Goal: Information Seeking & Learning: Learn about a topic

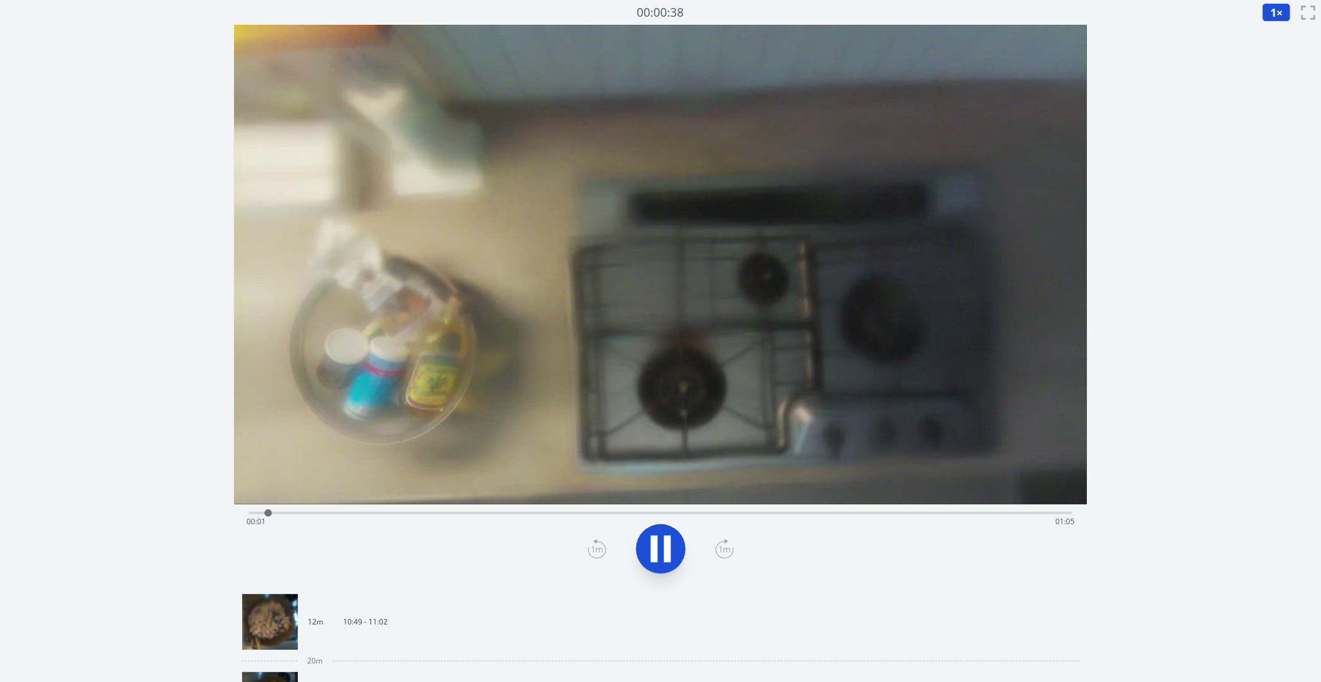
click at [700, 513] on div "Time elapsed: 00:01 Time remaining: 01:05" at bounding box center [660, 522] width 828 height 20
click at [914, 510] on div "Time elapsed: 00:36 Time remaining: 00:30" at bounding box center [660, 512] width 823 height 15
click at [1004, 498] on video at bounding box center [660, 265] width 853 height 480
click at [1049, 498] on video at bounding box center [660, 265] width 853 height 480
click at [1069, 516] on span "00:11" at bounding box center [1064, 521] width 19 height 11
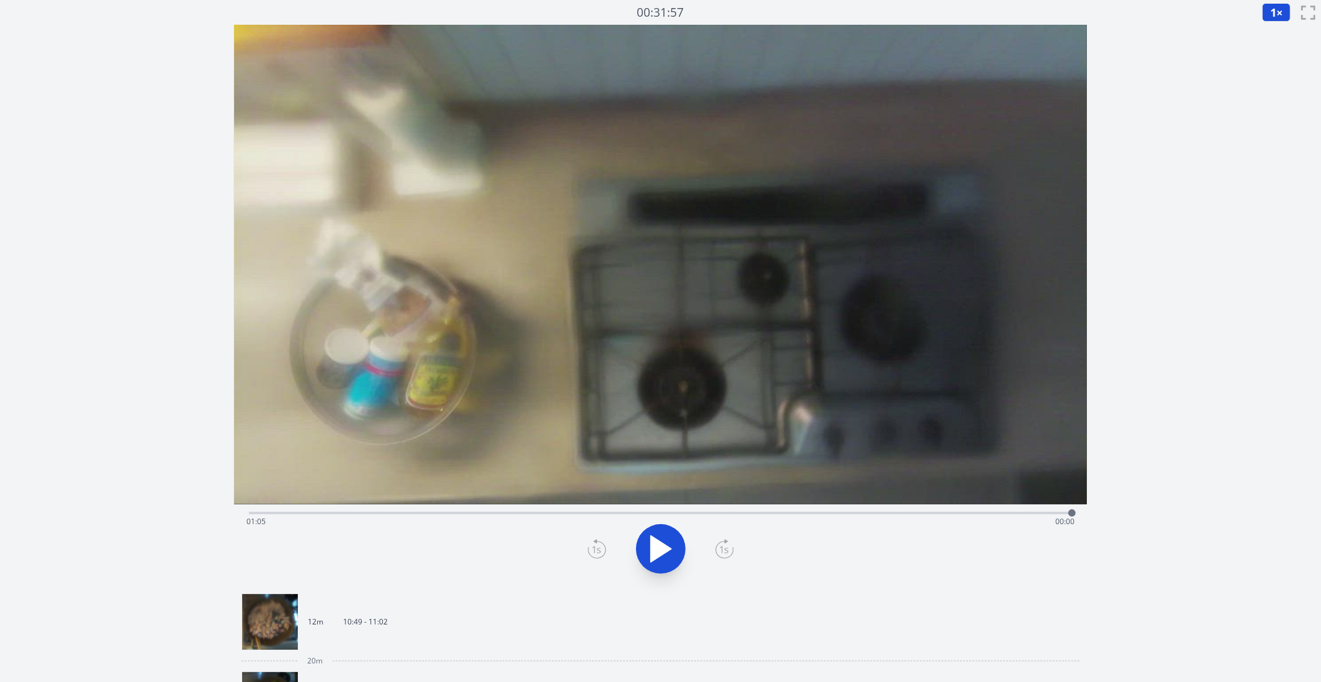
click at [1049, 513] on div "Time elapsed: 01:05 Time remaining: 00:00" at bounding box center [660, 522] width 828 height 20
click at [295, 523] on div "Time elapsed: 01:03 Time remaining: 00:02" at bounding box center [660, 522] width 828 height 20
click at [629, 537] on div at bounding box center [660, 548] width 838 height 59
click at [676, 555] on icon at bounding box center [660, 549] width 35 height 35
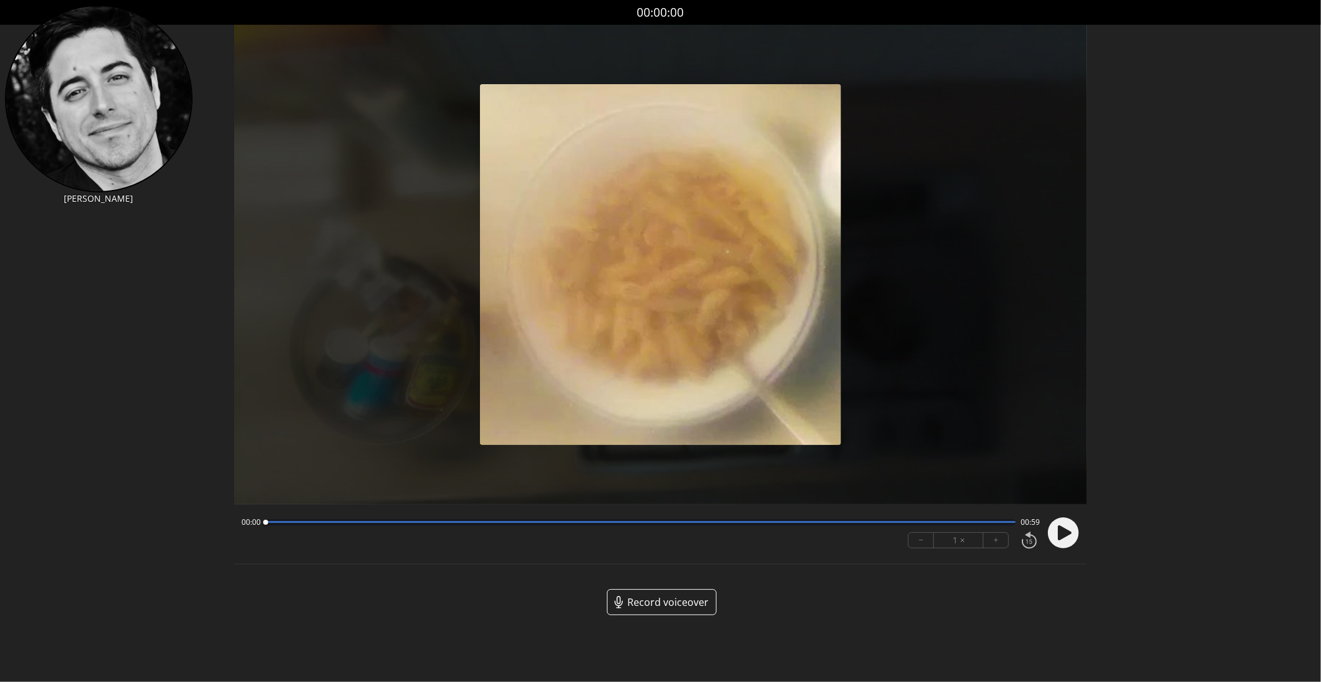
click at [1063, 519] on circle at bounding box center [1063, 533] width 31 height 31
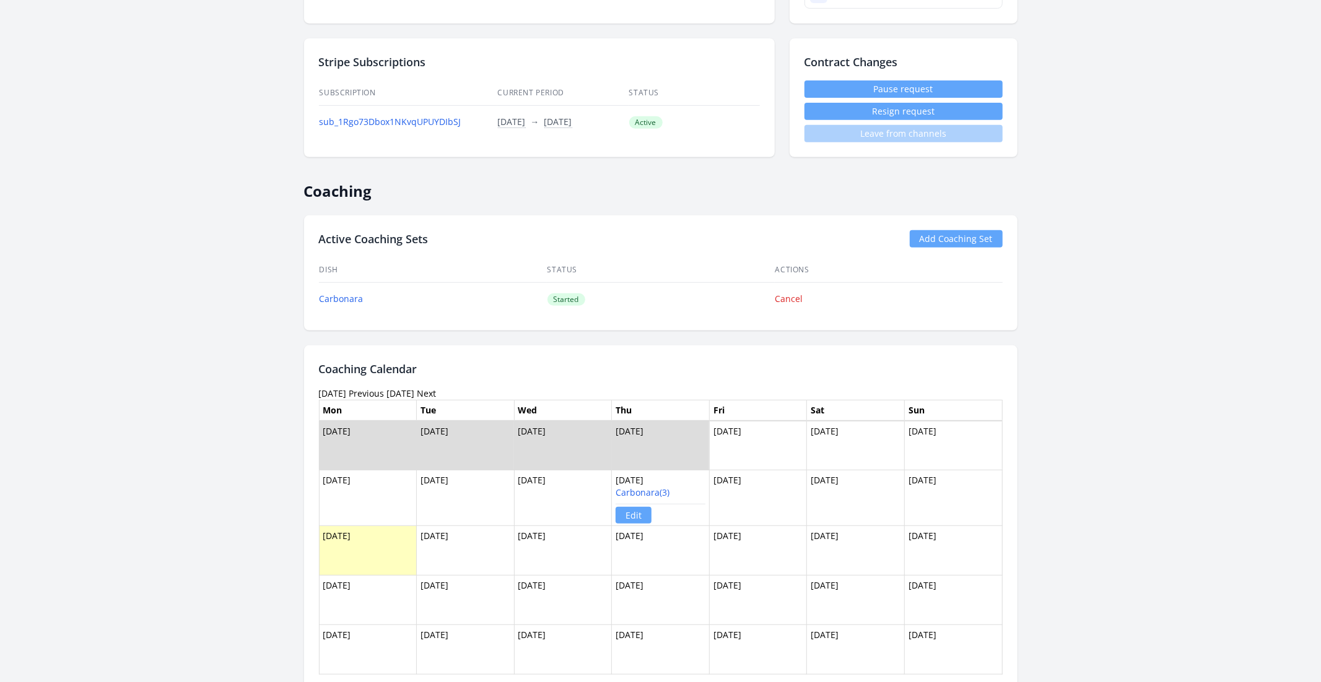
scroll to position [385, 0]
click at [664, 490] on link "Carbonara(3)" at bounding box center [642, 494] width 54 height 12
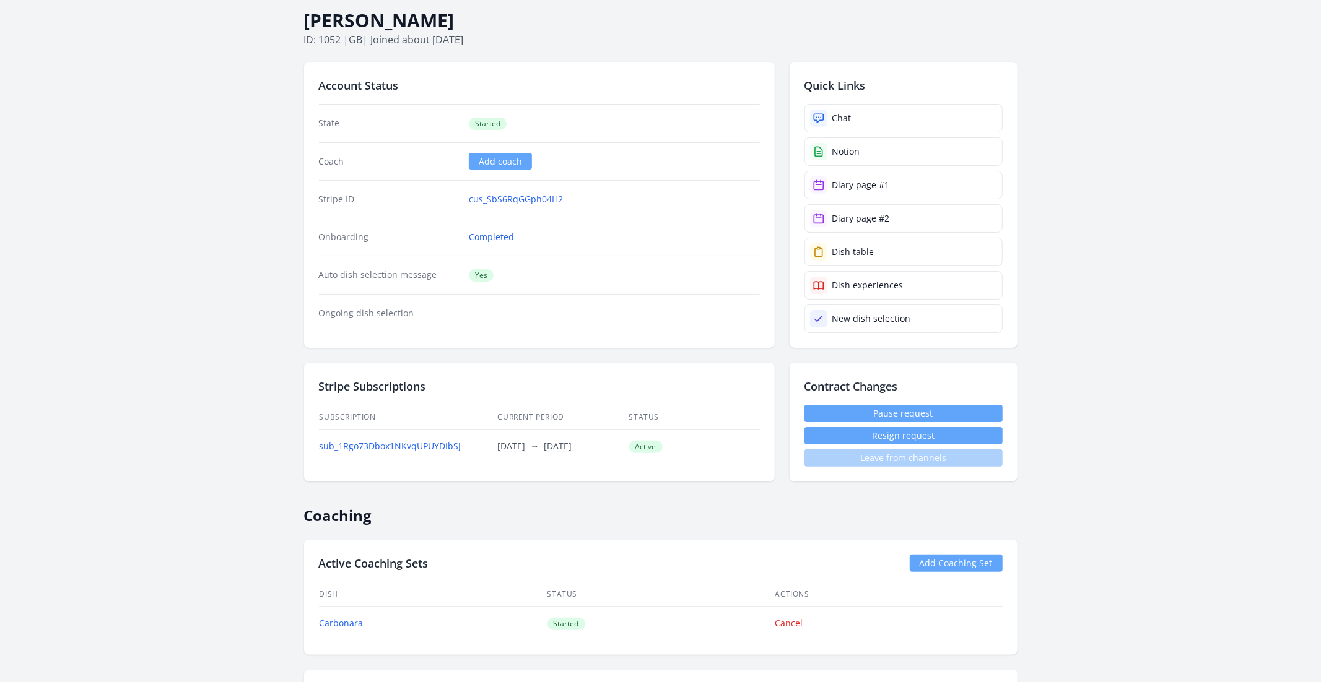
scroll to position [0, 0]
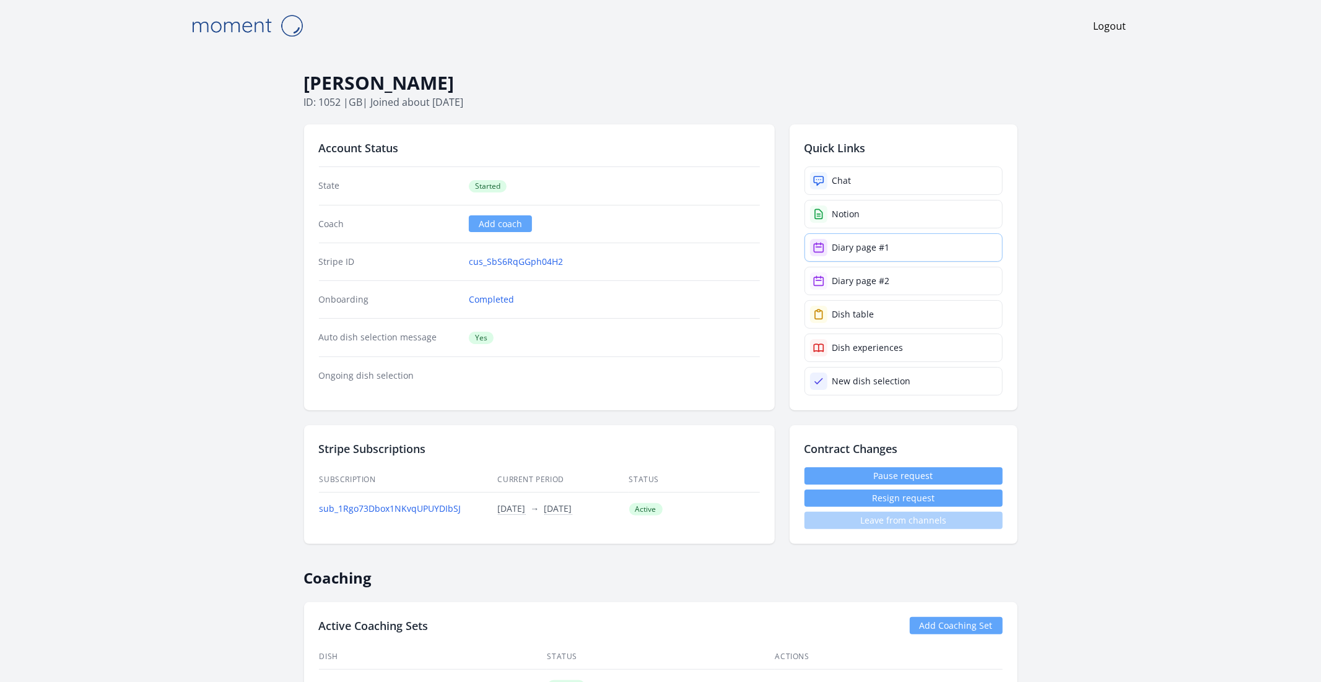
click at [887, 250] on link "Diary page #1" at bounding box center [903, 247] width 198 height 28
click at [918, 279] on link "Diary page #2" at bounding box center [903, 281] width 198 height 28
click at [924, 246] on link "Diary page #1" at bounding box center [903, 247] width 198 height 28
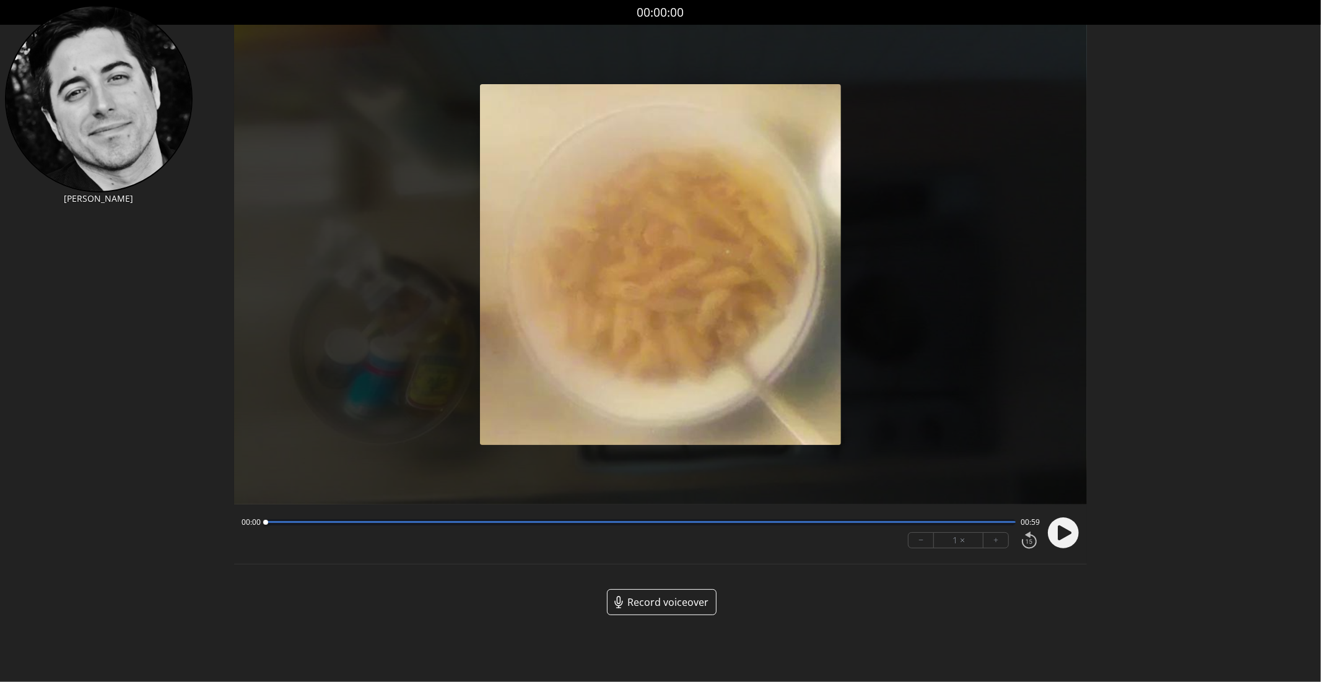
click at [1069, 529] on circle at bounding box center [1063, 533] width 31 height 31
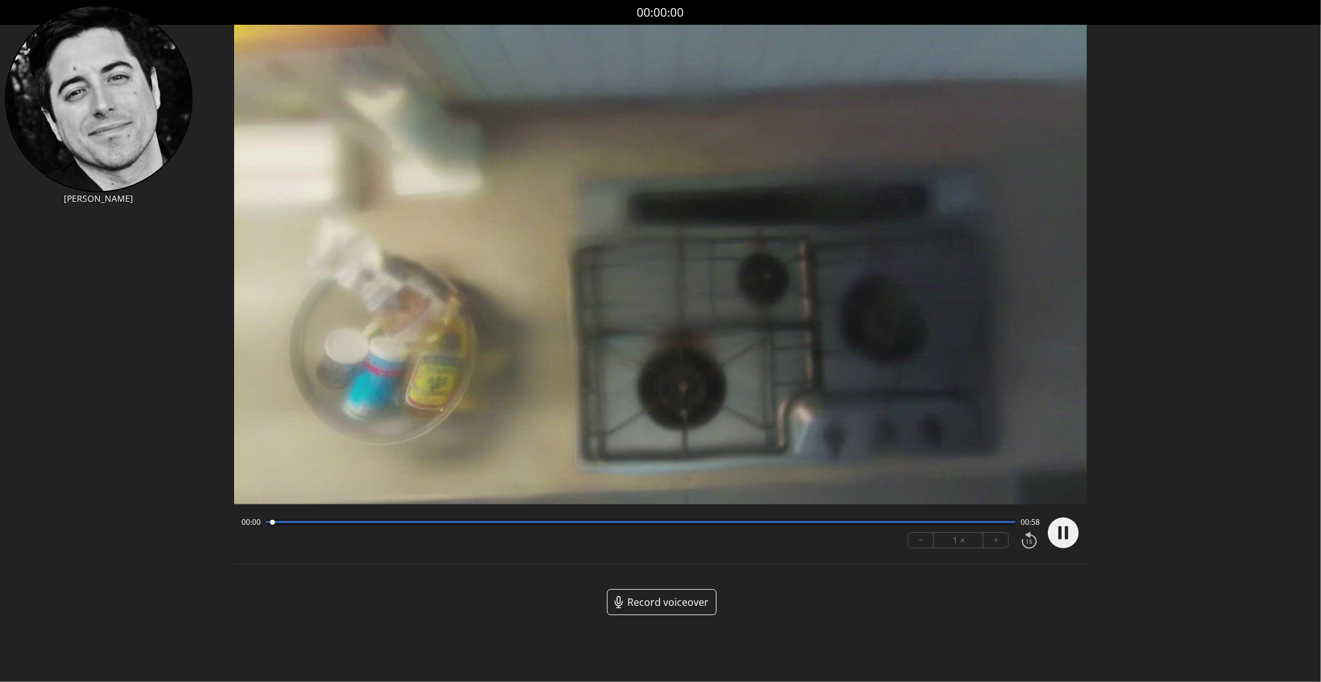
click at [1069, 529] on circle at bounding box center [1063, 533] width 31 height 31
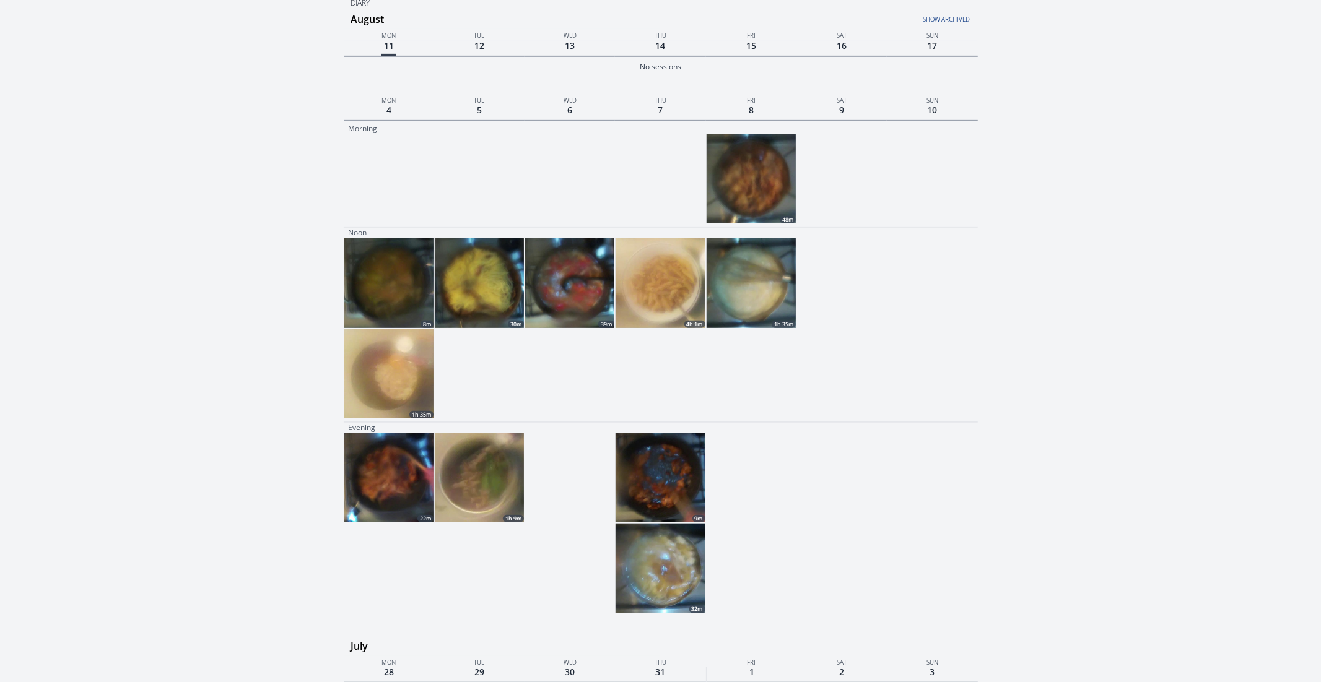
scroll to position [488, 0]
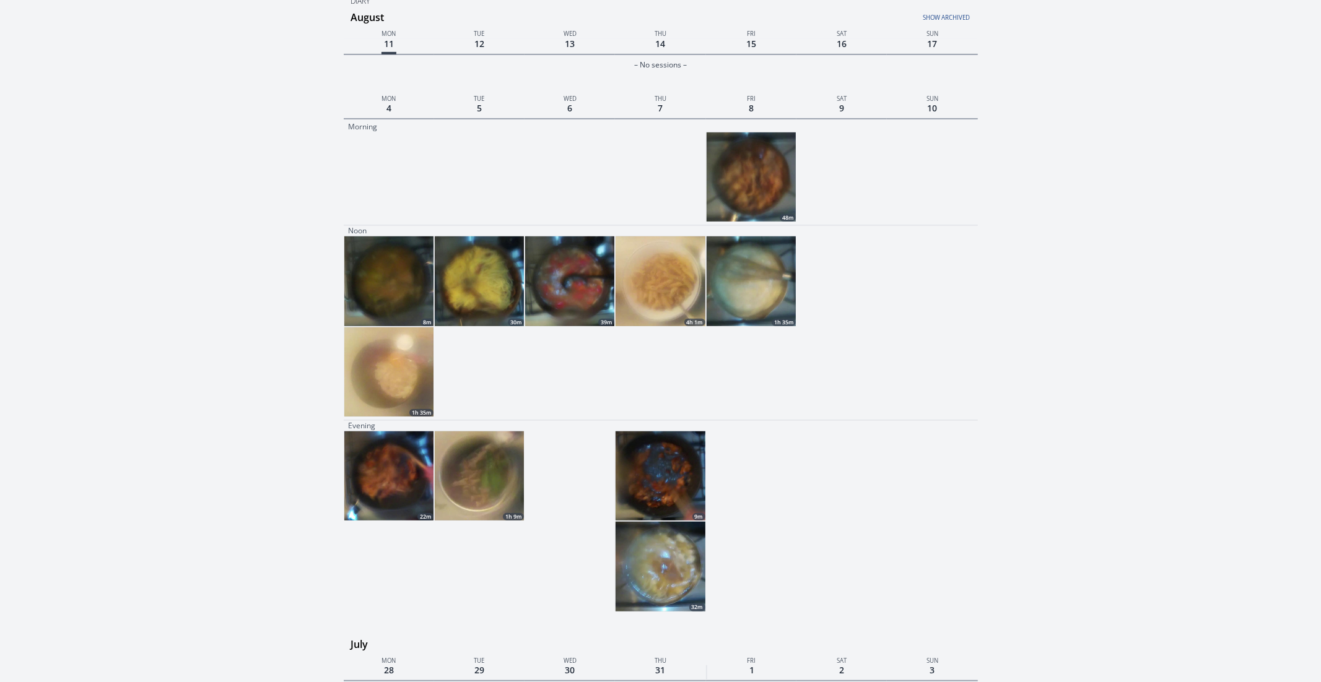
click at [713, 277] on img at bounding box center [750, 281] width 89 height 89
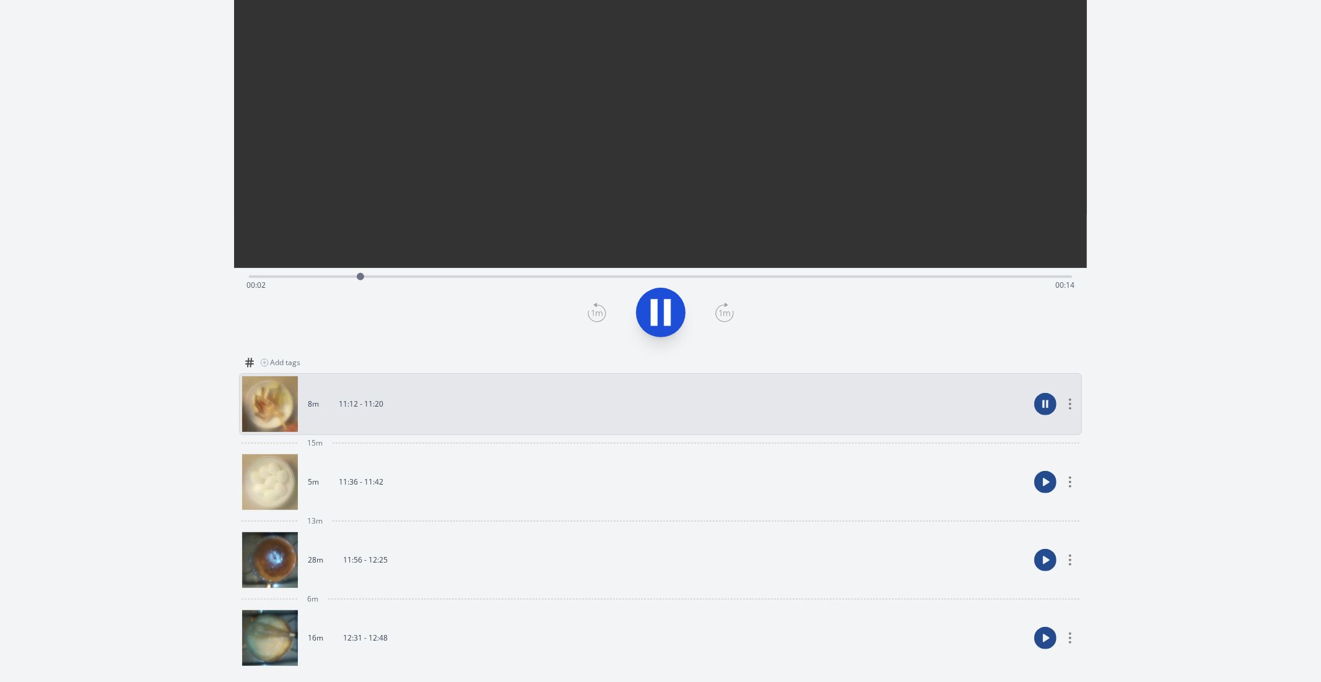
scroll to position [241, 0]
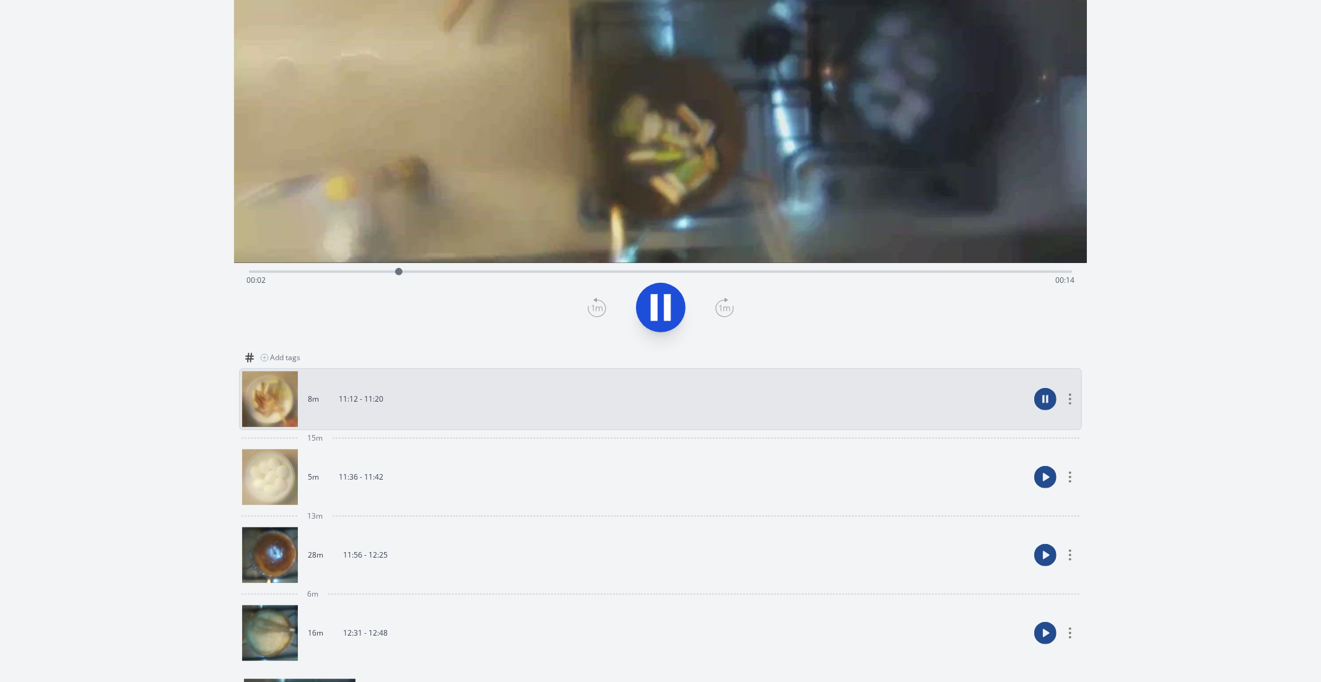
click at [538, 527] on link "28m 11:56 - 12:25" at bounding box center [636, 555] width 788 height 56
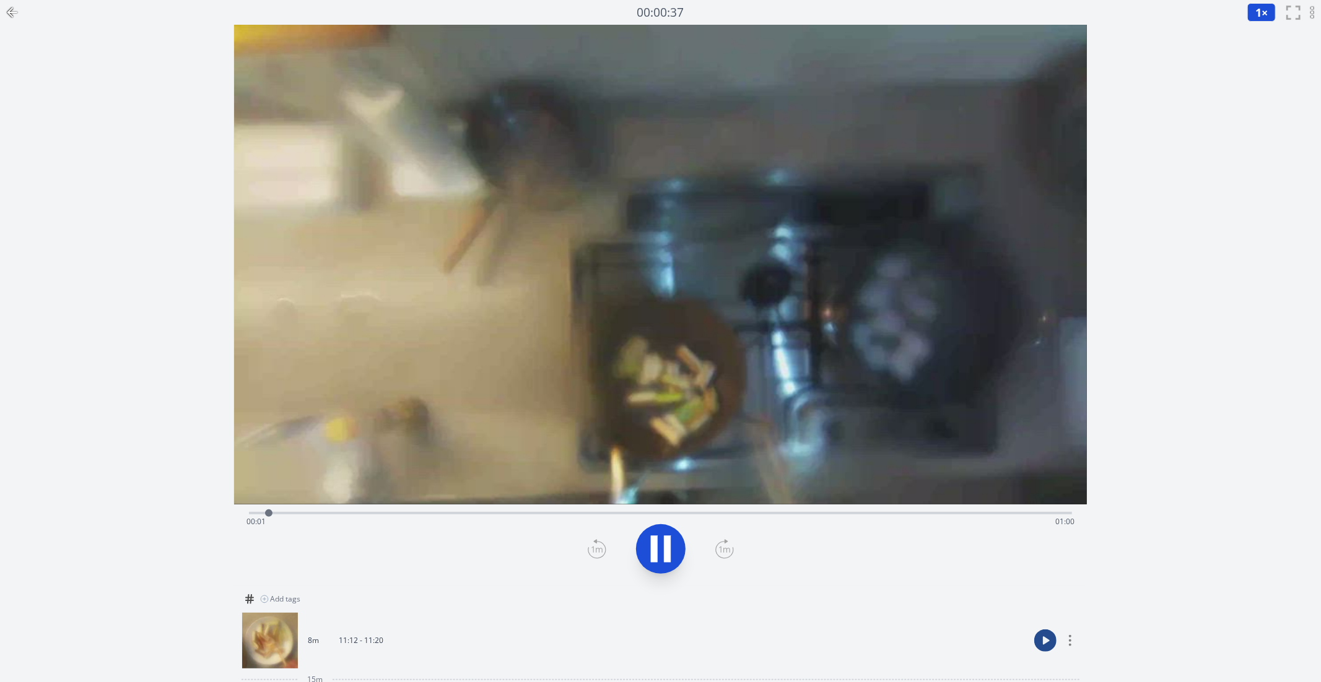
click at [14, 20] on div at bounding box center [12, 12] width 25 height 25
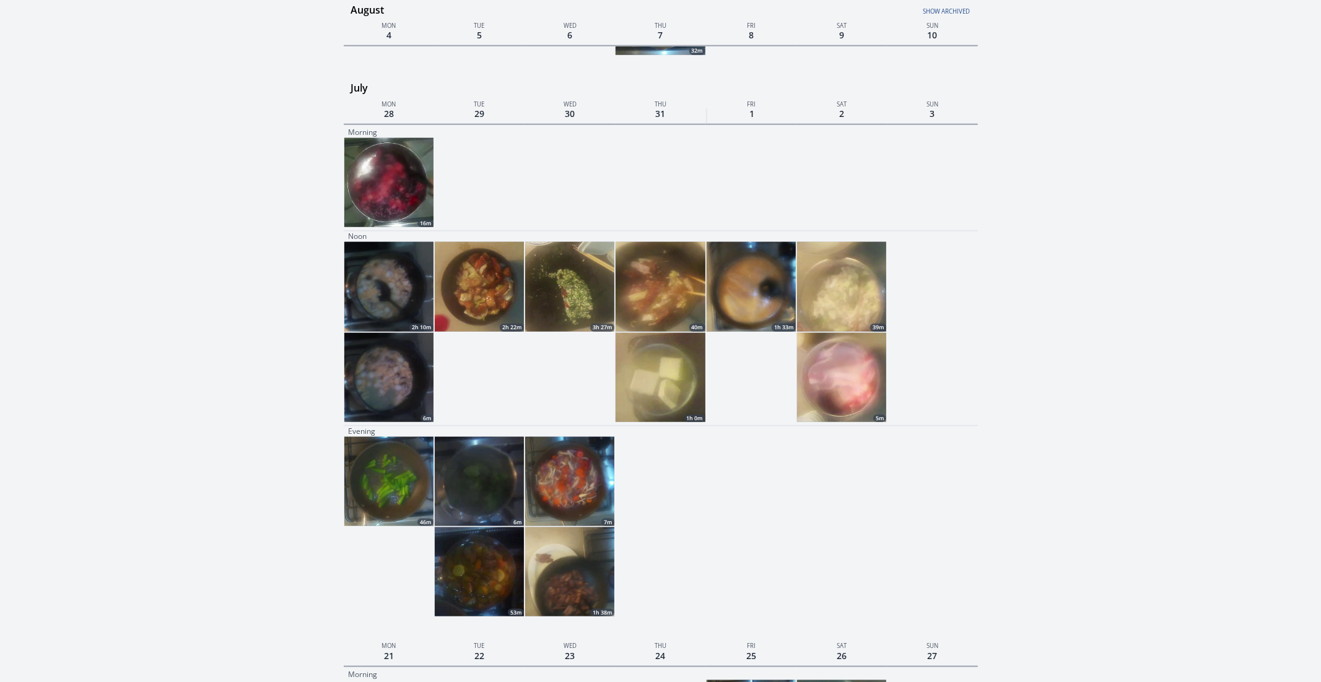
scroll to position [1135, 0]
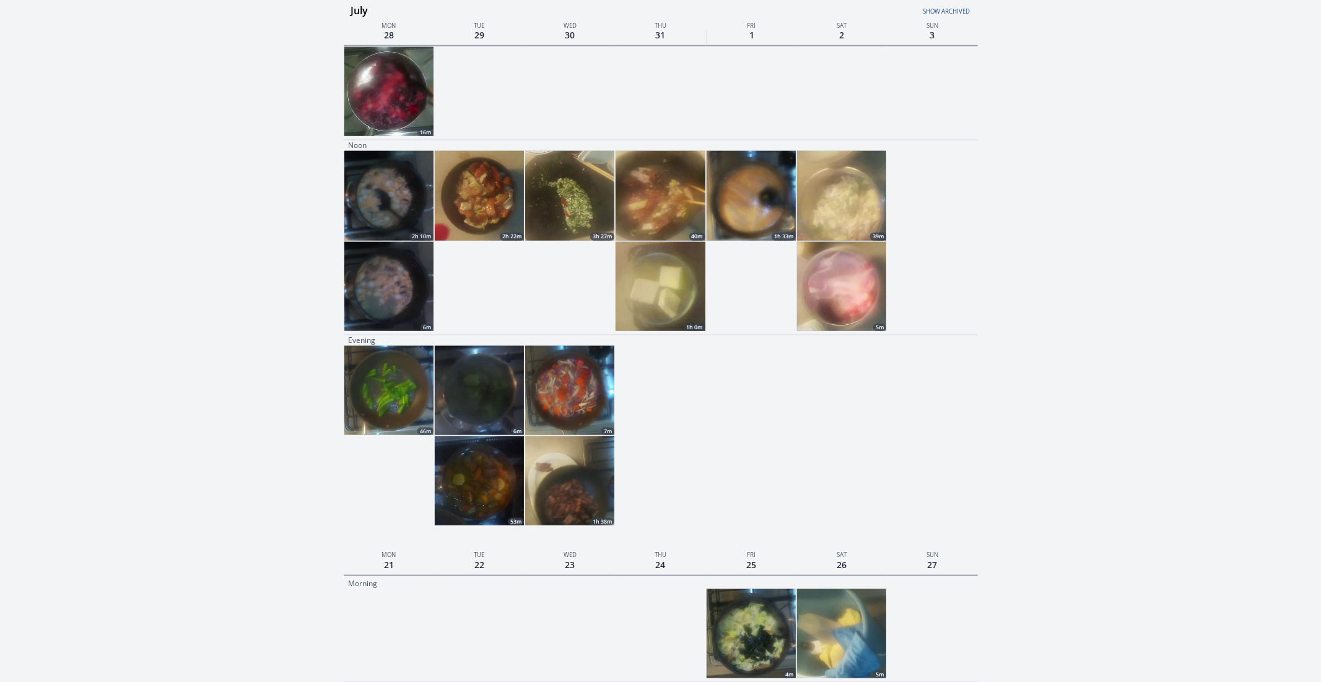
click at [773, 163] on img at bounding box center [750, 195] width 89 height 89
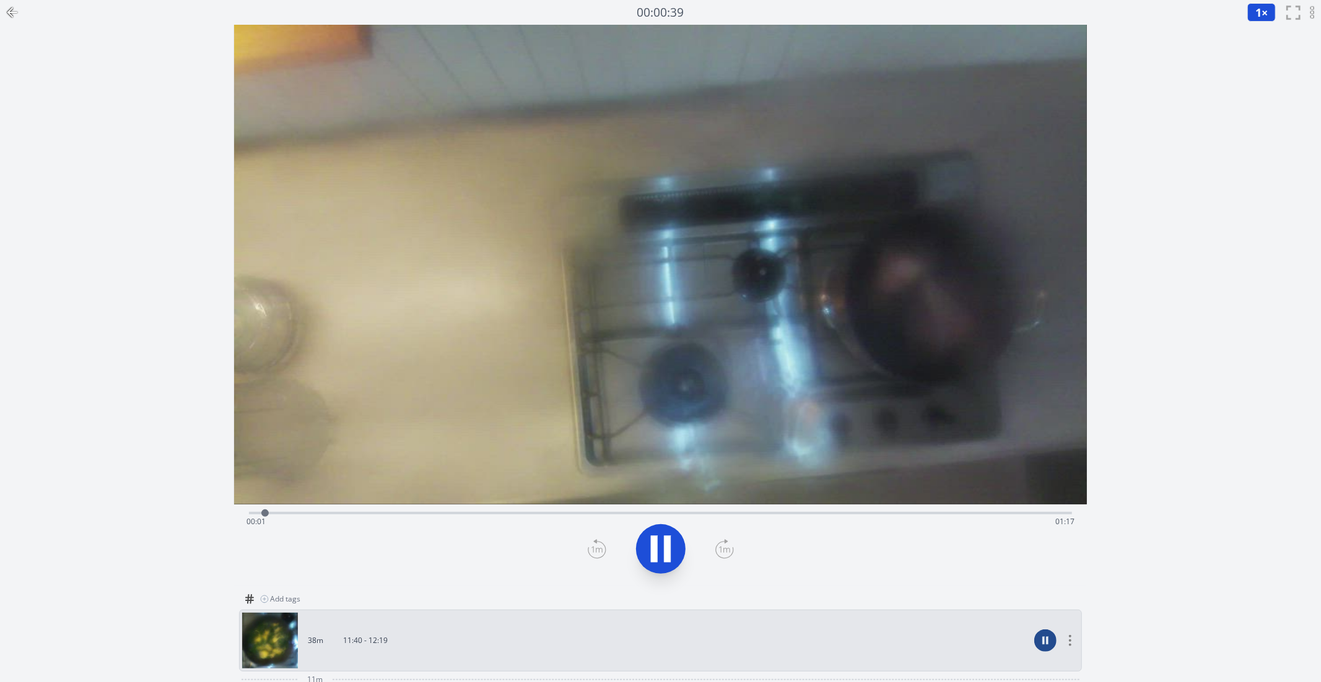
click at [10, 15] on icon at bounding box center [10, 12] width 4 height 9
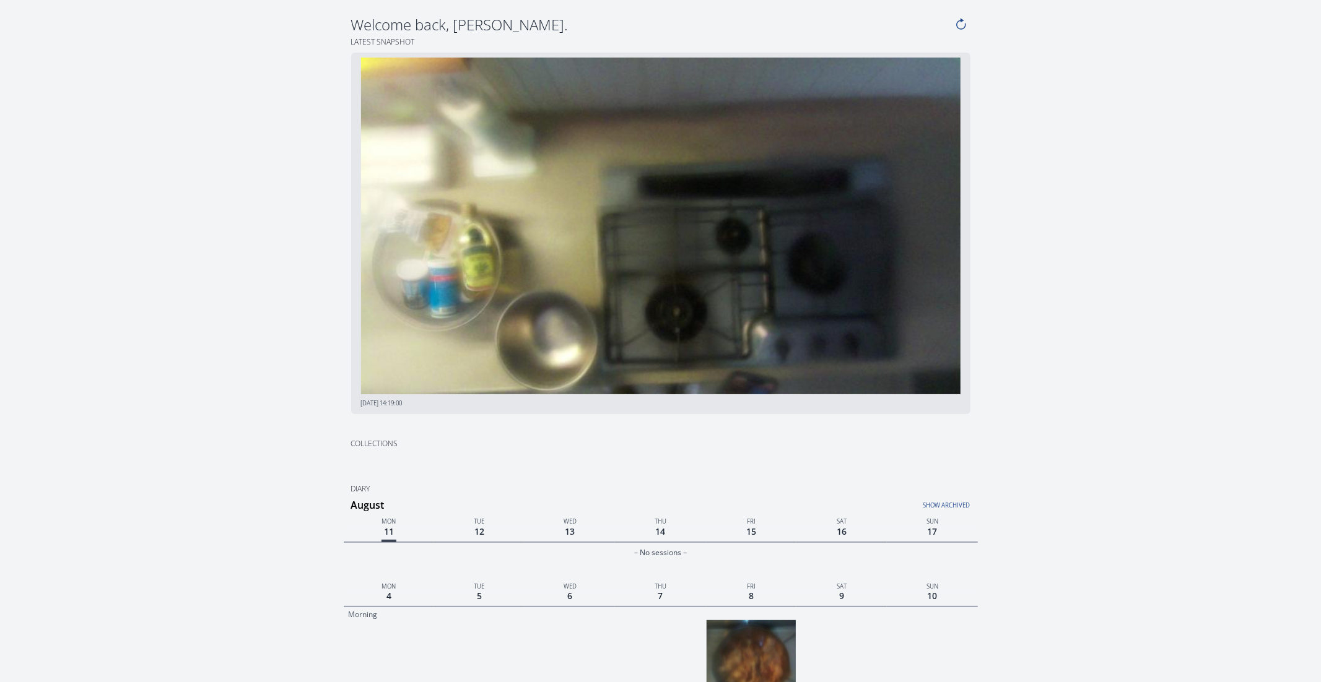
scroll to position [1135, 0]
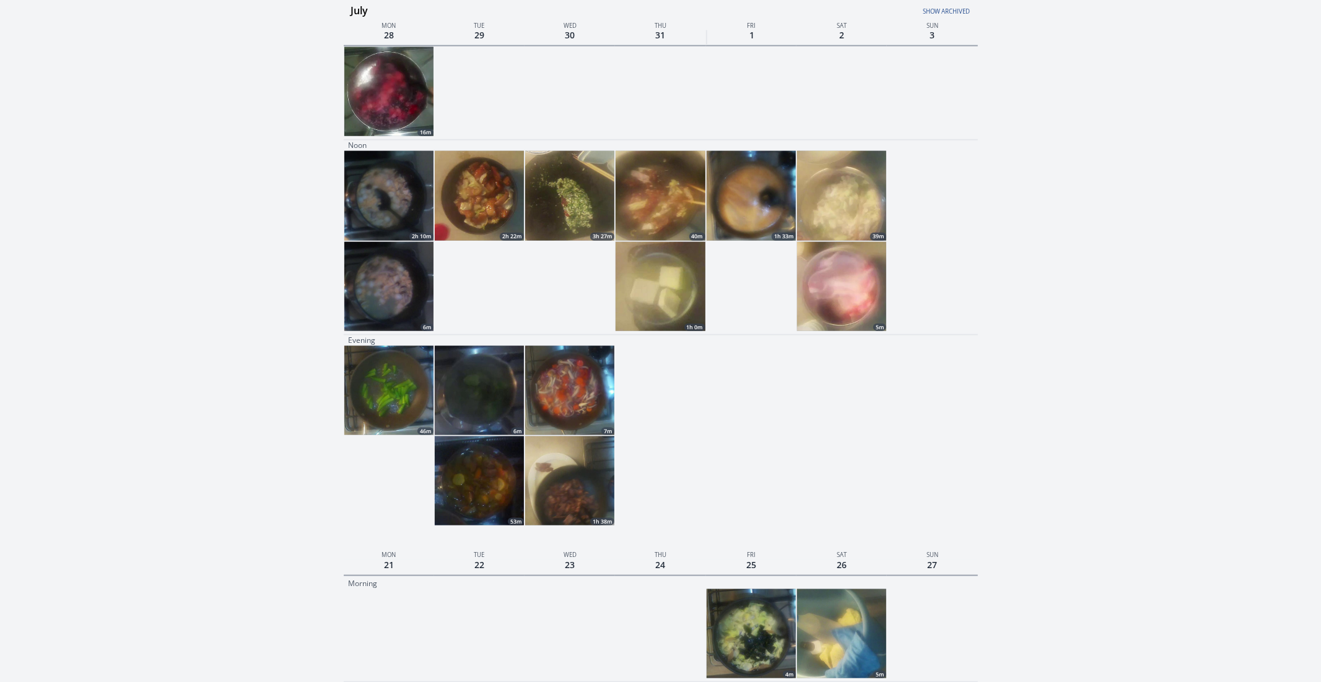
click at [578, 221] on img at bounding box center [569, 195] width 89 height 89
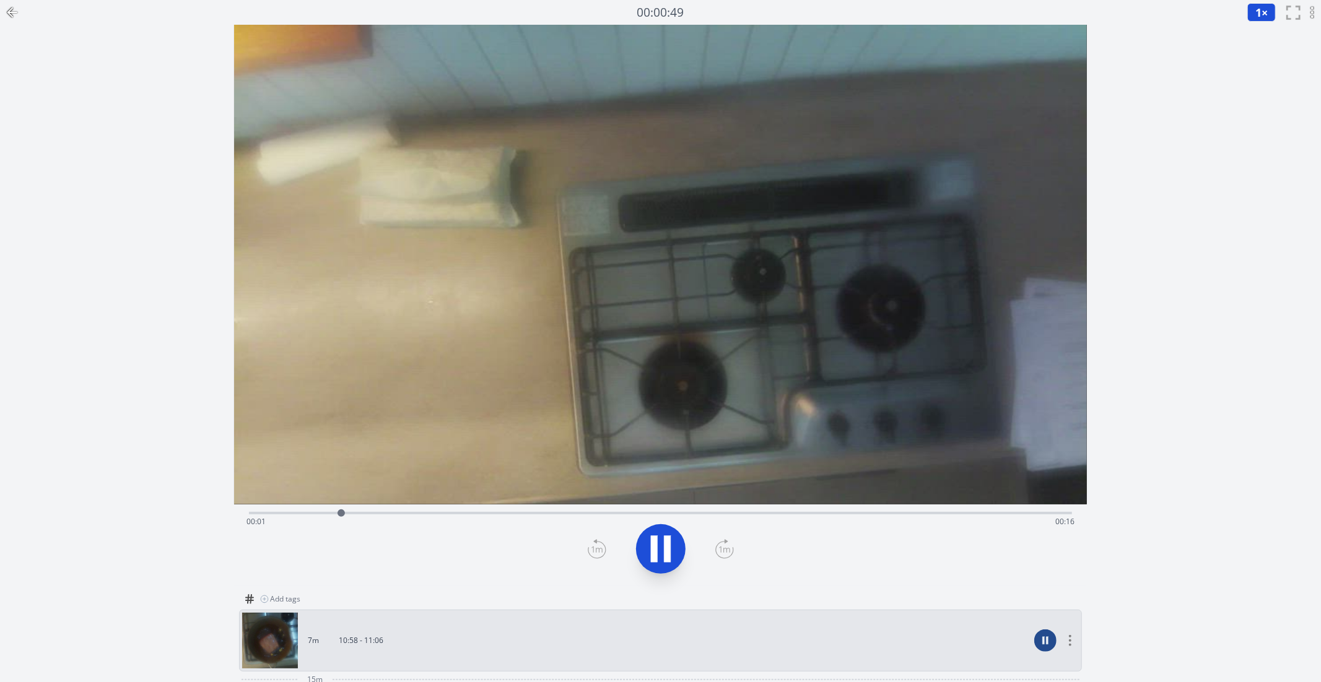
click at [10, 10] on icon at bounding box center [10, 12] width 4 height 9
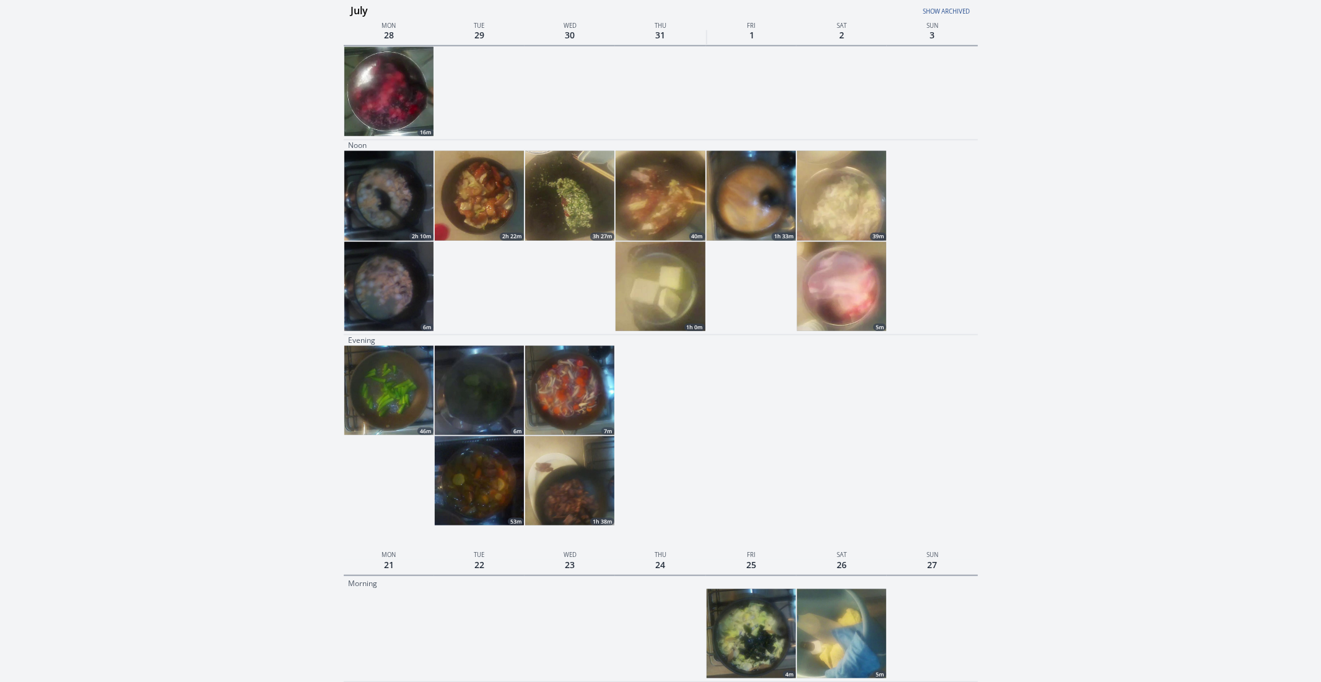
click at [562, 423] on img at bounding box center [569, 390] width 89 height 89
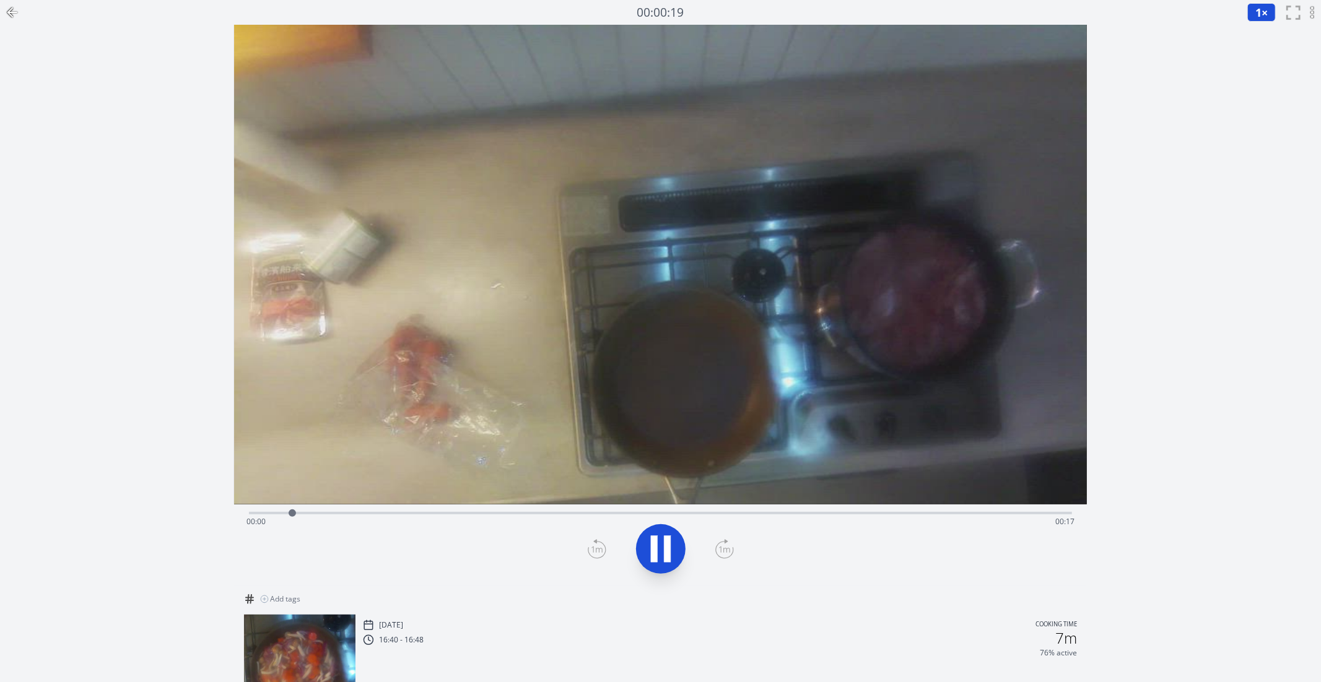
click at [1, 15] on div at bounding box center [12, 12] width 25 height 25
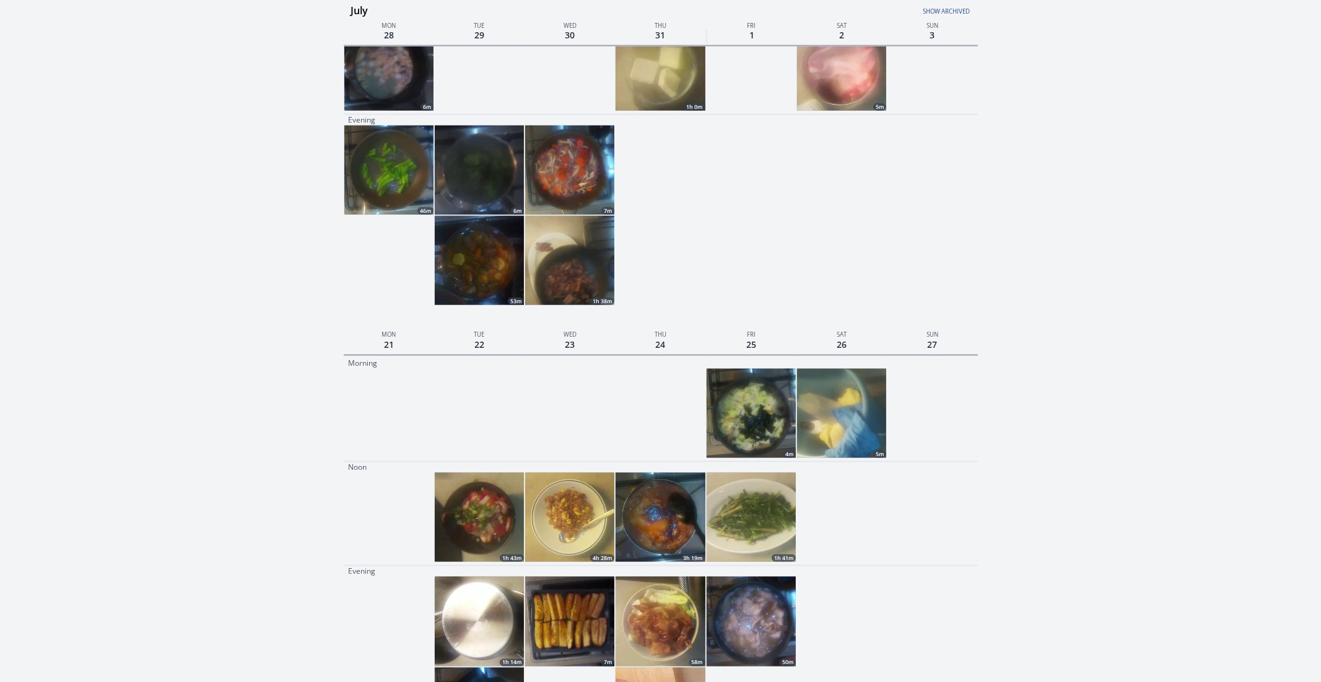
scroll to position [1426, 0]
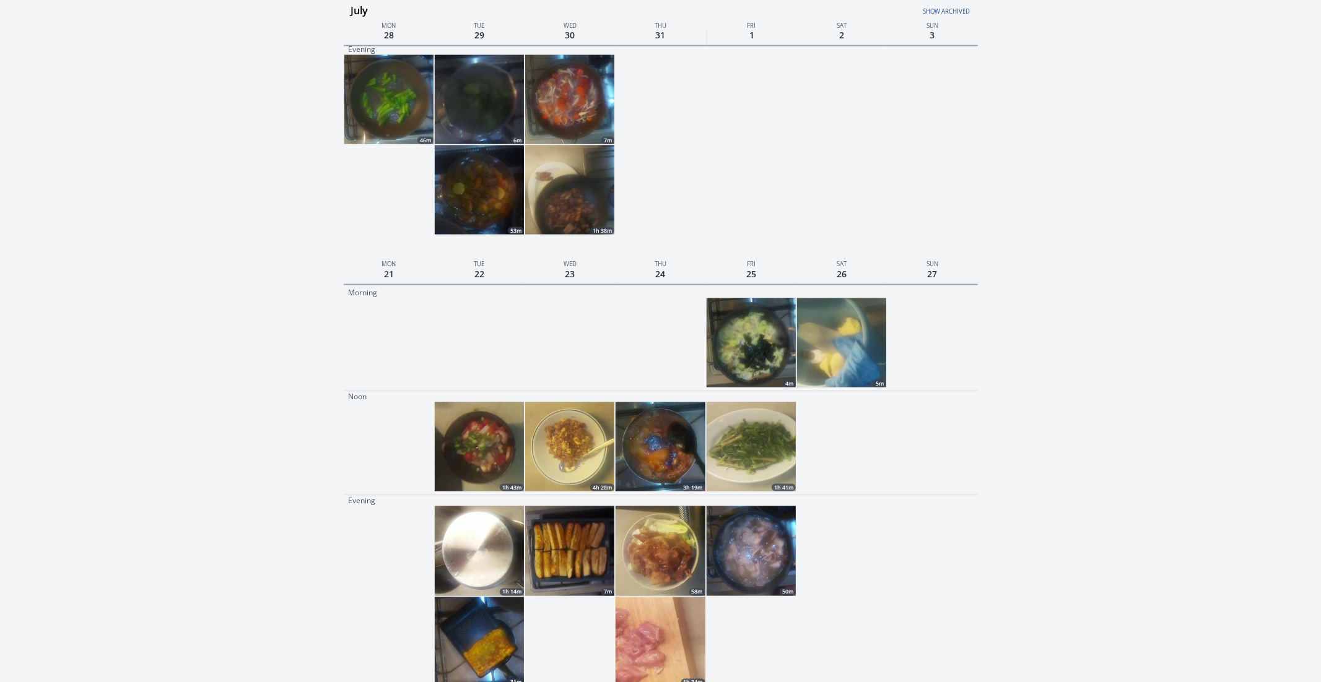
click at [778, 330] on img at bounding box center [750, 342] width 89 height 89
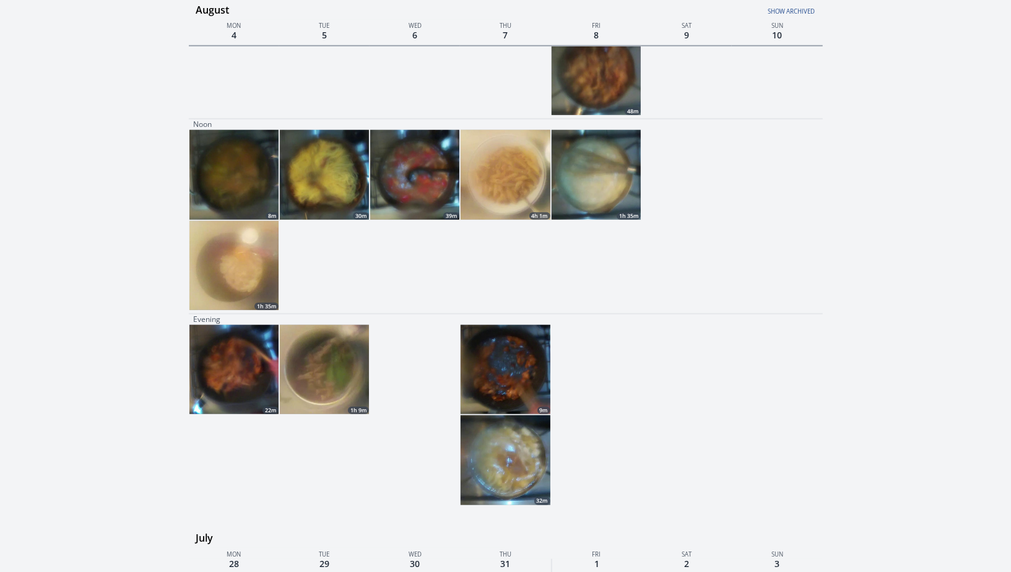
scroll to position [605, 0]
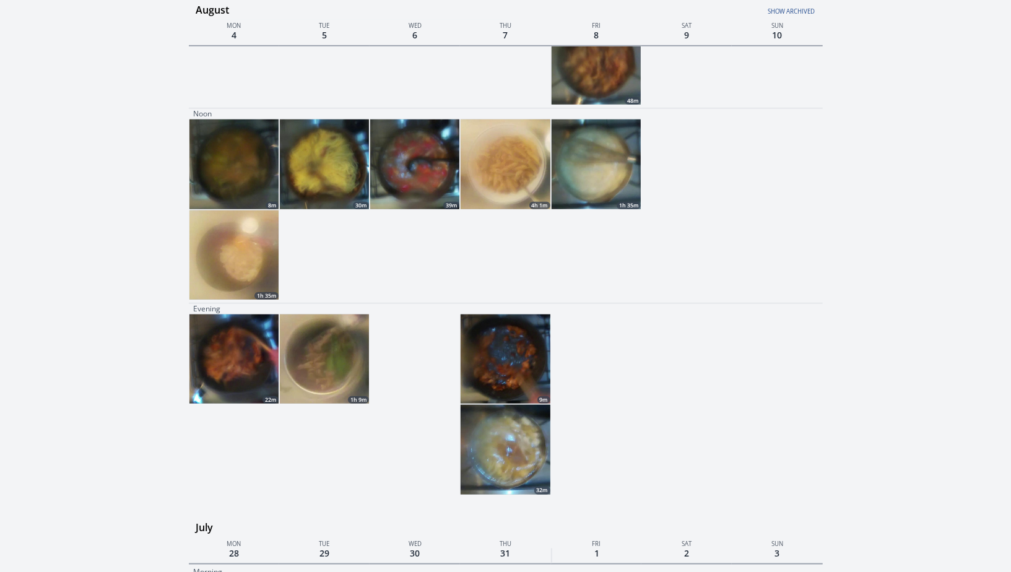
click at [536, 495] on div "9m 32m 7m 1h 9m 6m 22m" at bounding box center [506, 406] width 634 height 184
click at [533, 474] on img at bounding box center [505, 449] width 89 height 89
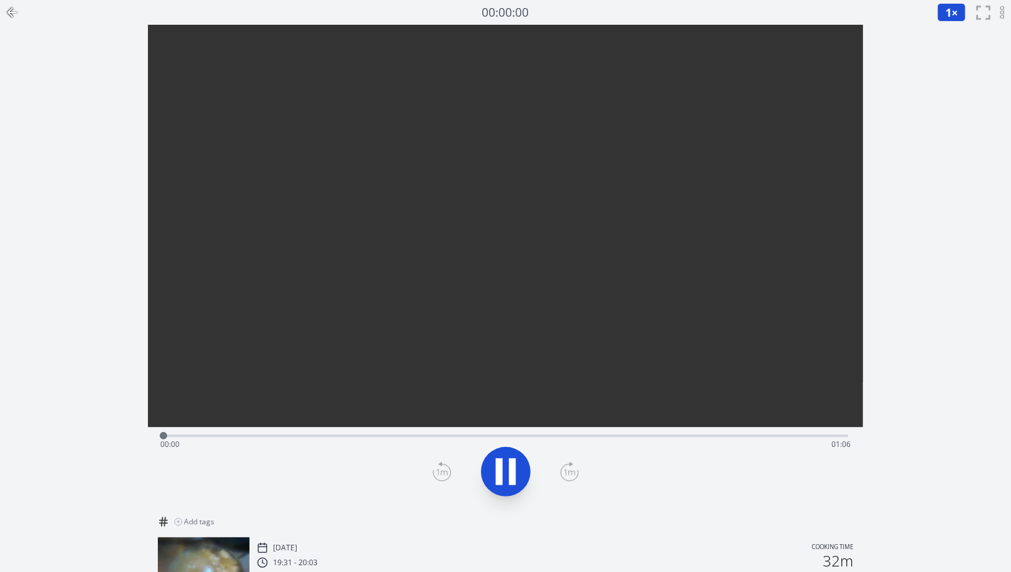
scroll to position [110, 0]
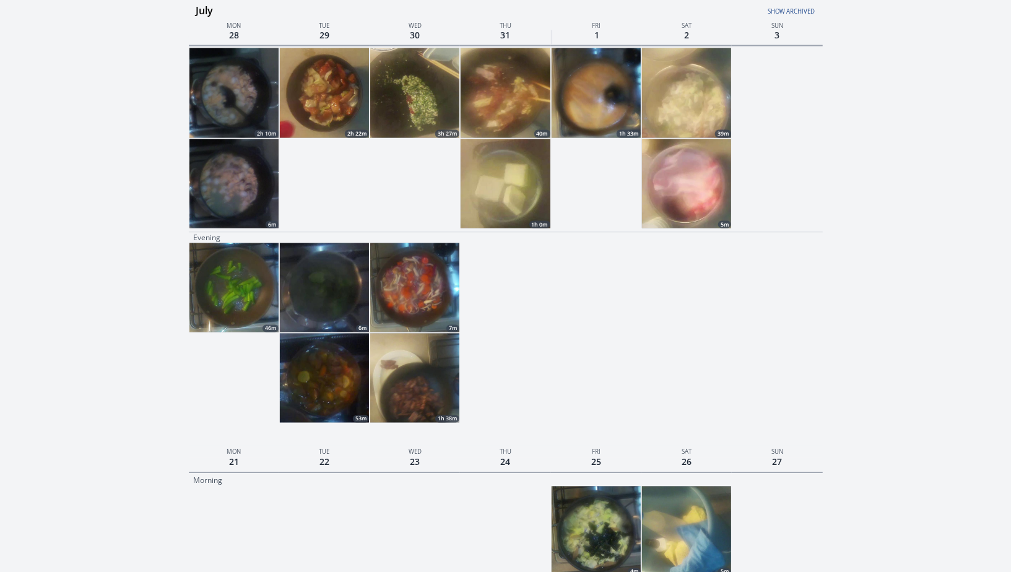
scroll to position [1839, 0]
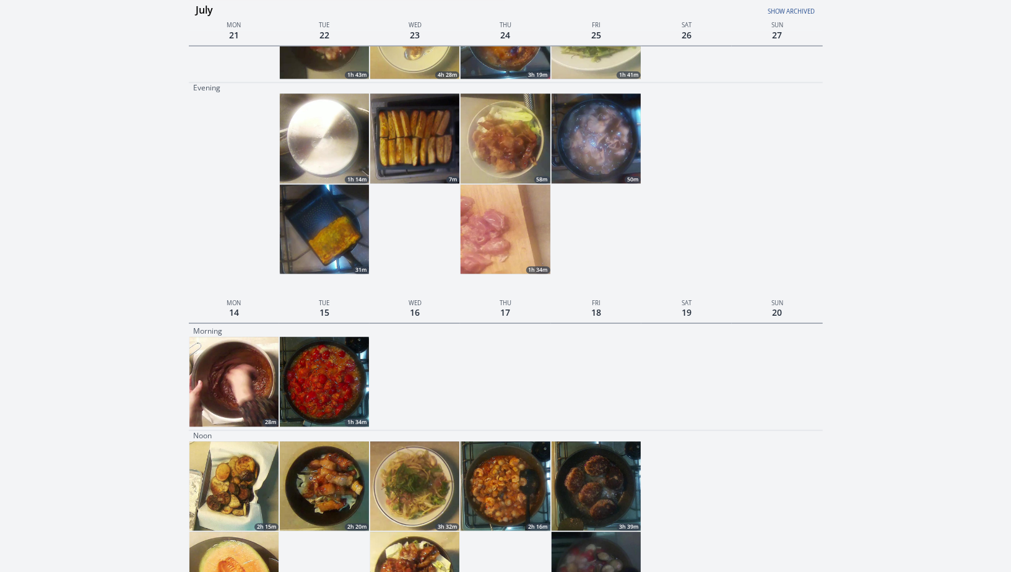
click at [514, 227] on img at bounding box center [505, 228] width 89 height 89
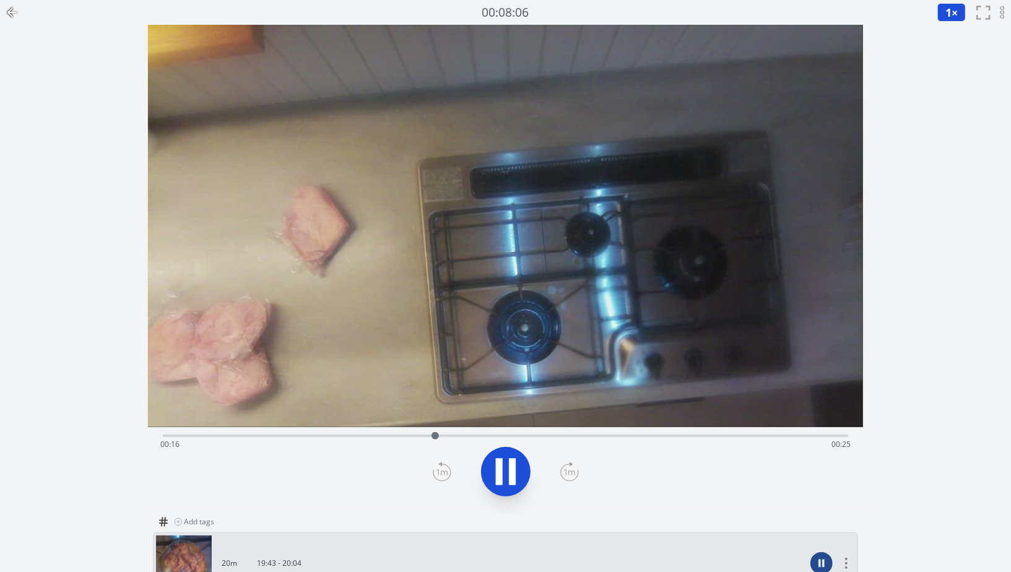
click at [11, 16] on icon at bounding box center [10, 12] width 4 height 9
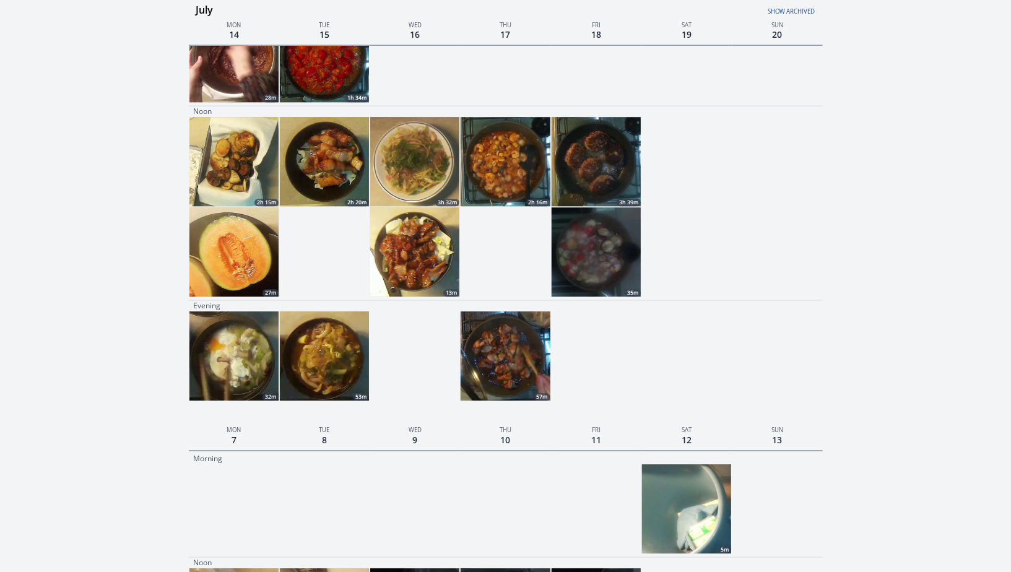
scroll to position [2175, 0]
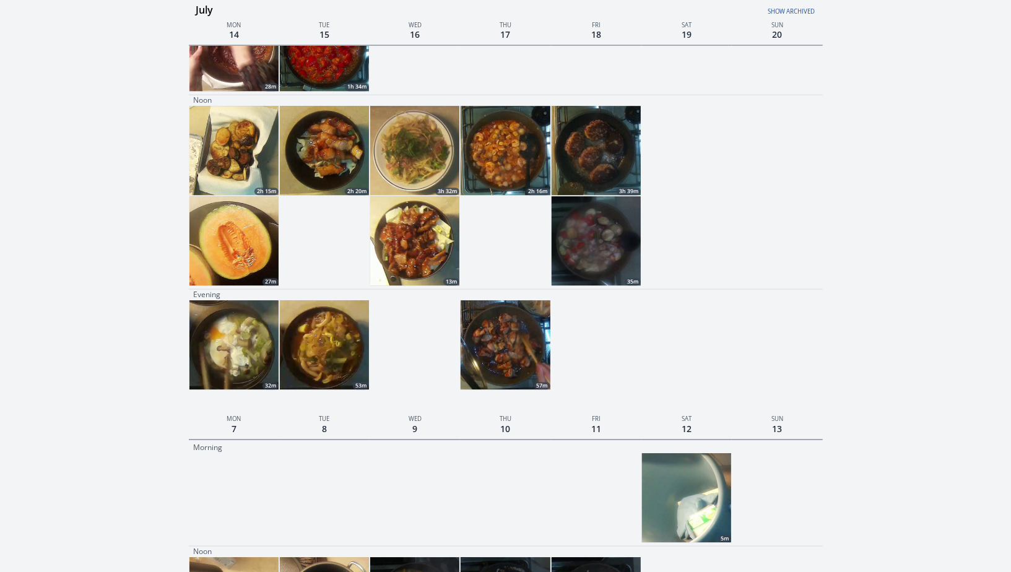
click at [431, 167] on img at bounding box center [414, 150] width 89 height 89
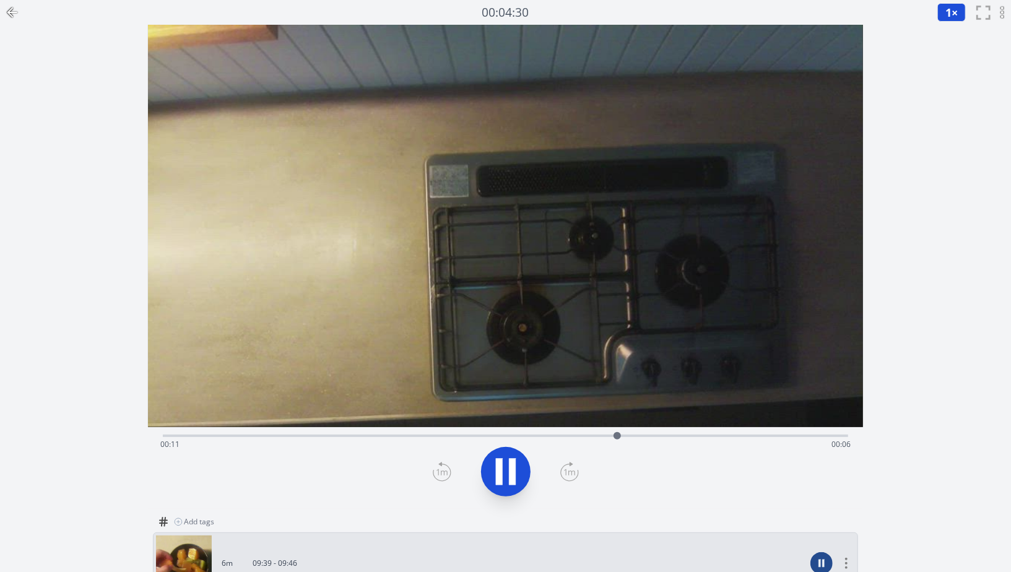
click at [15, 14] on icon at bounding box center [12, 12] width 15 height 15
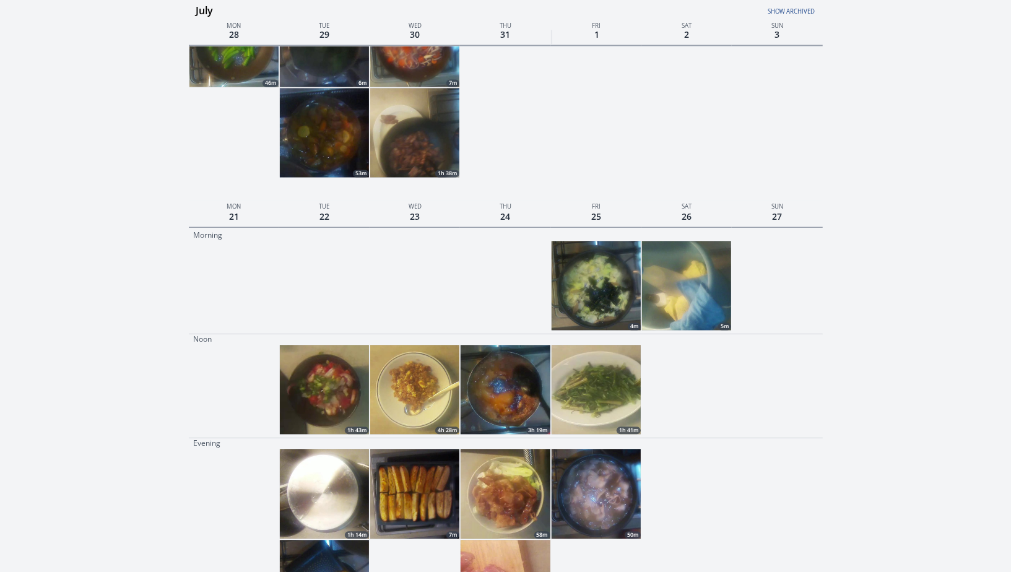
scroll to position [1493, 0]
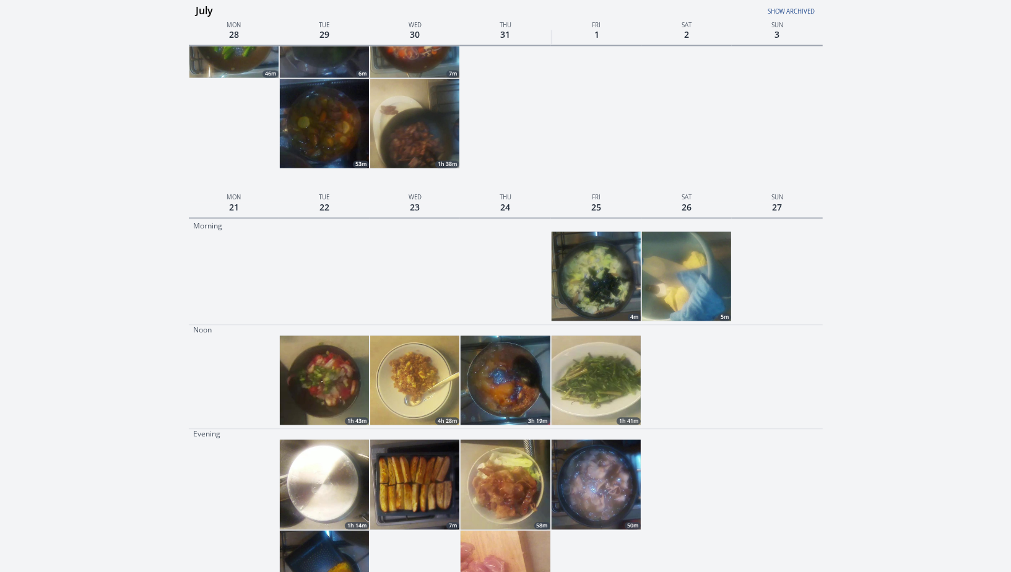
click at [602, 301] on img at bounding box center [596, 276] width 89 height 89
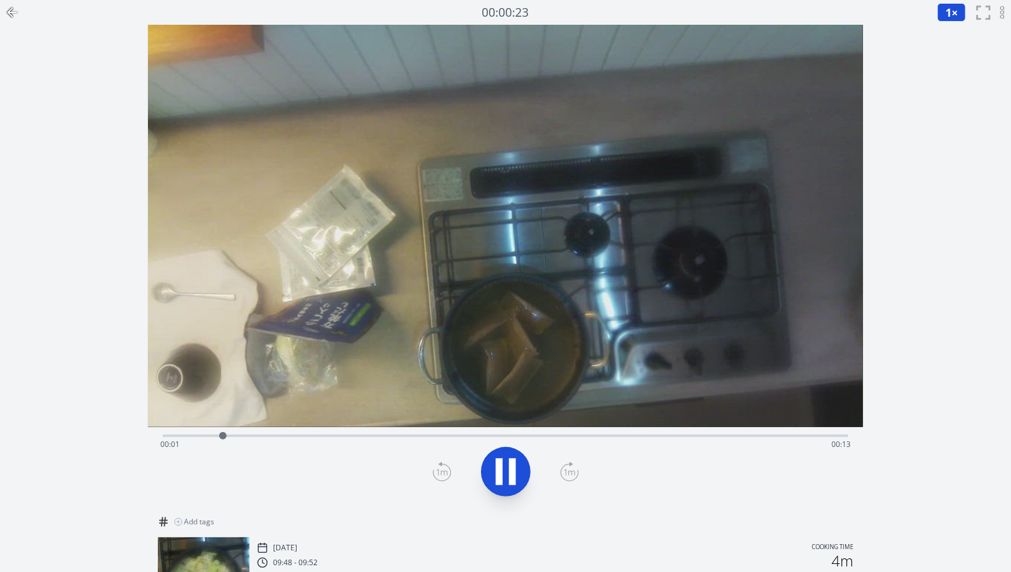
click at [14, 14] on icon at bounding box center [12, 12] width 15 height 15
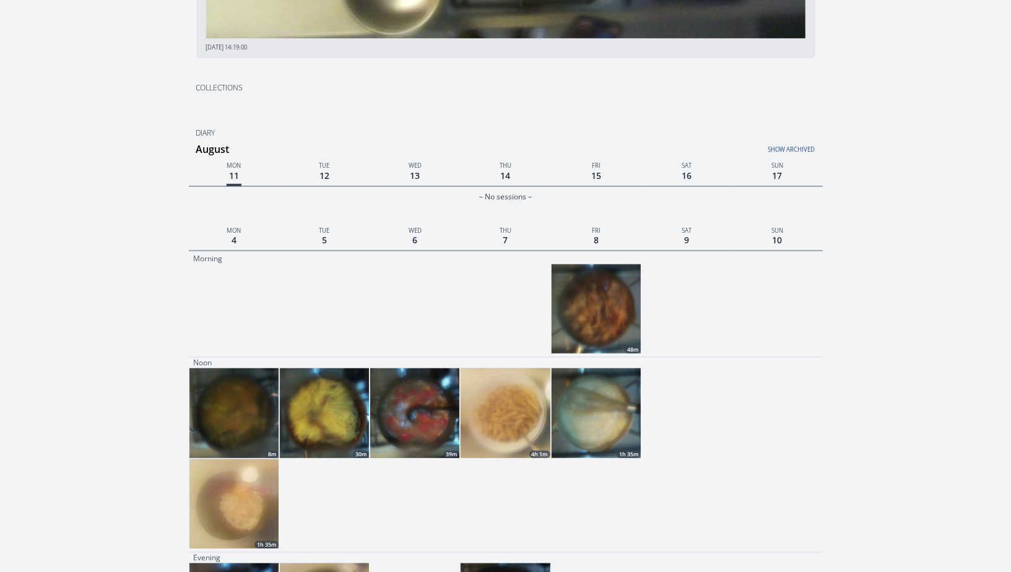
scroll to position [480, 0]
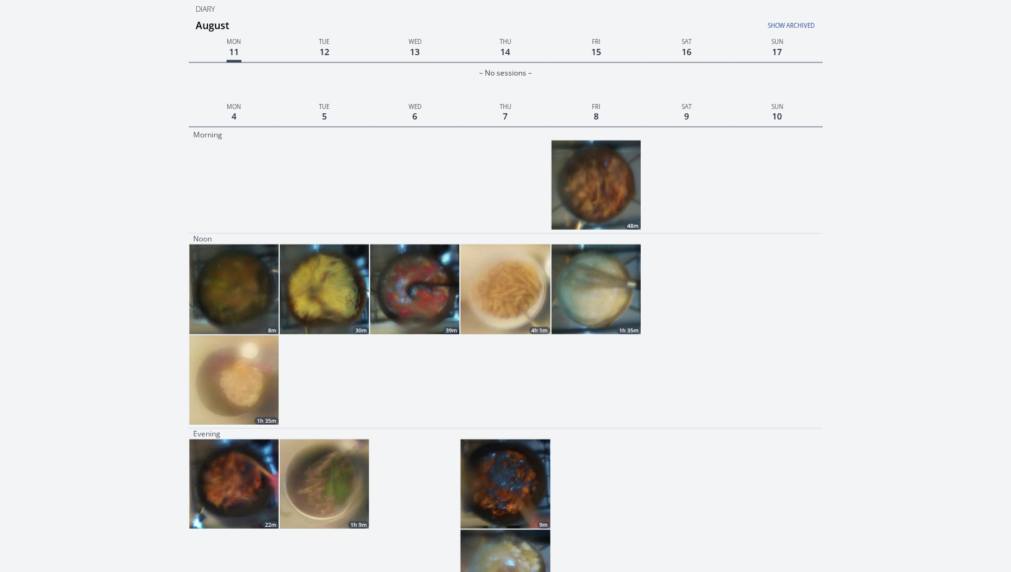
click at [584, 204] on img at bounding box center [596, 185] width 89 height 89
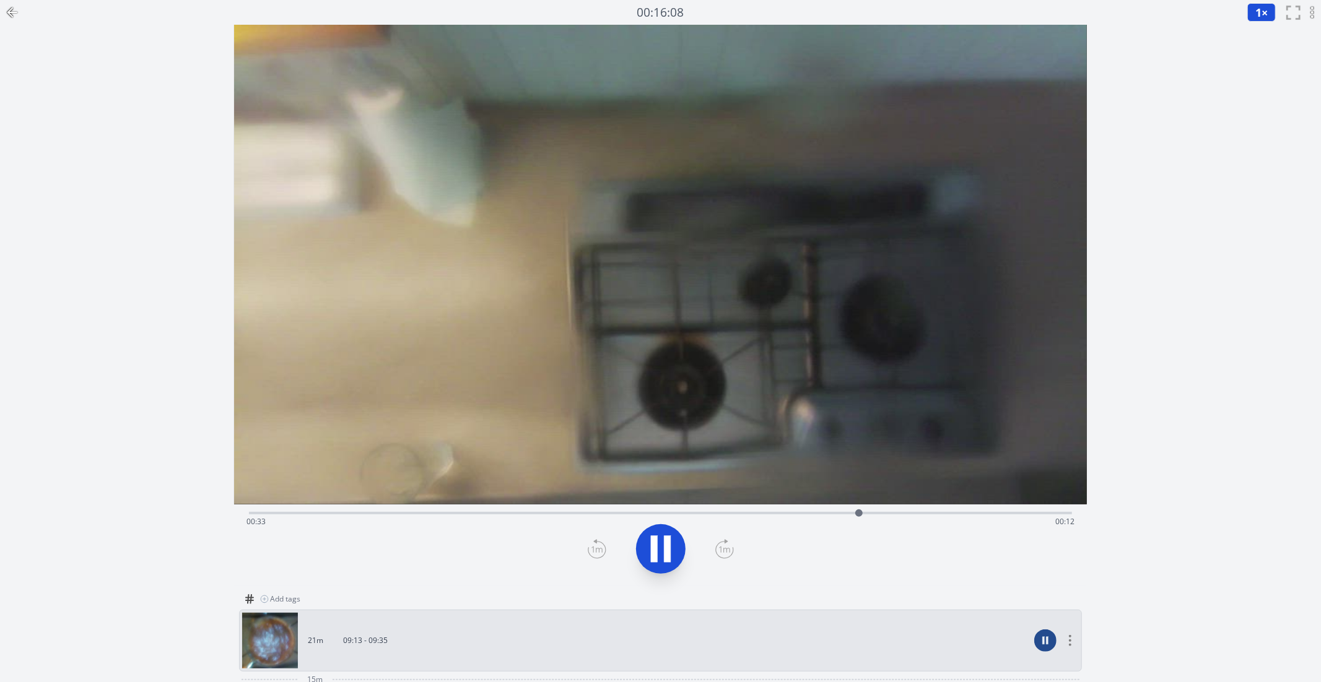
click at [15, 12] on icon at bounding box center [12, 12] width 9 height 0
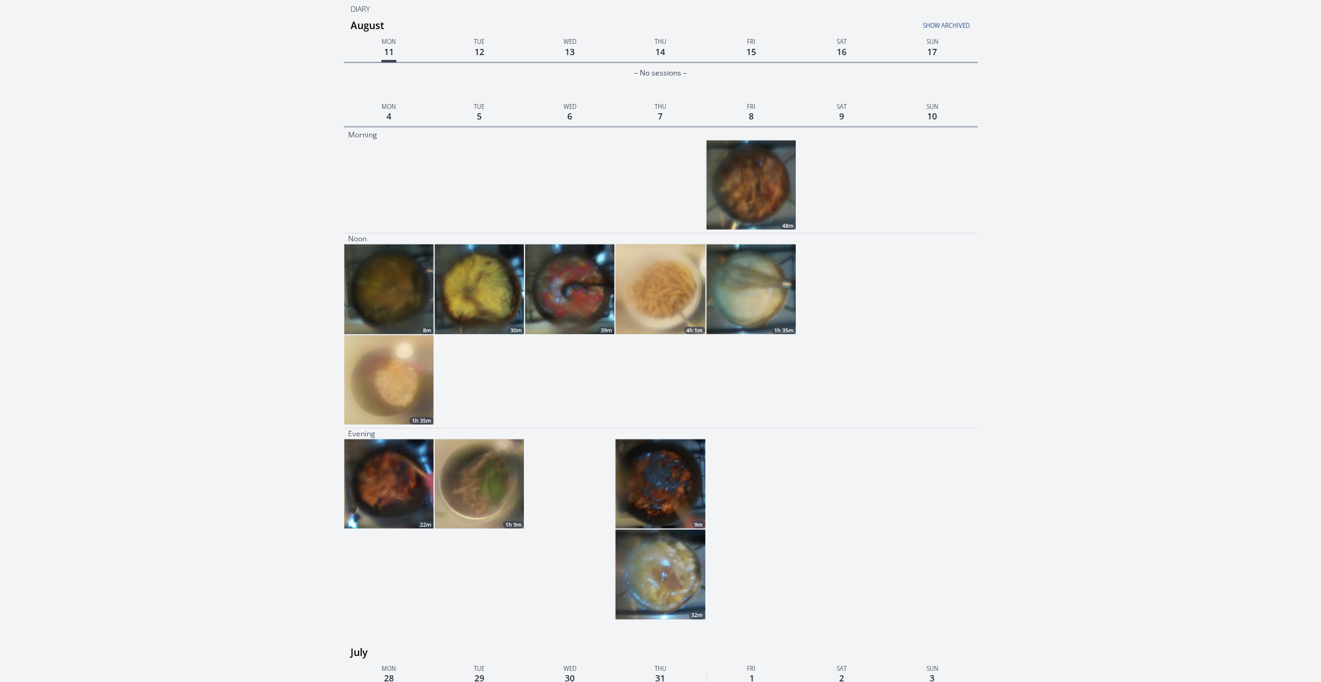
click at [726, 166] on img at bounding box center [750, 185] width 89 height 89
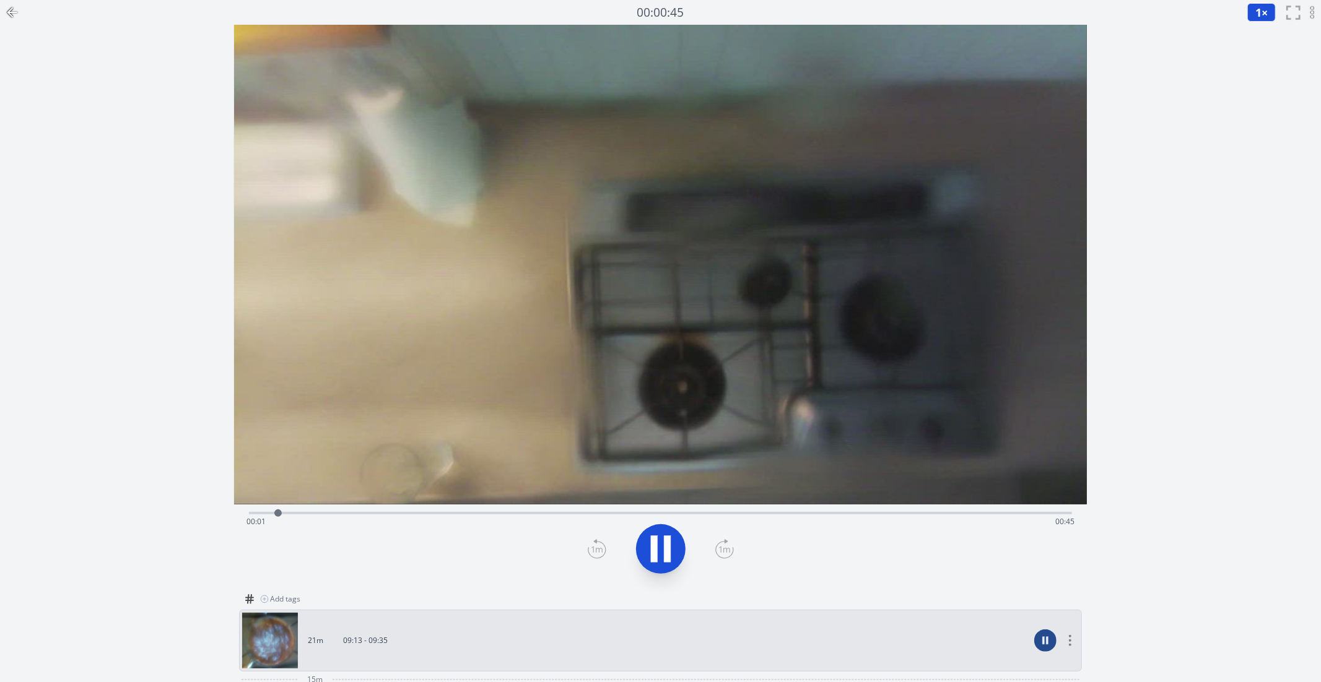
click at [13, 17] on icon at bounding box center [12, 12] width 15 height 15
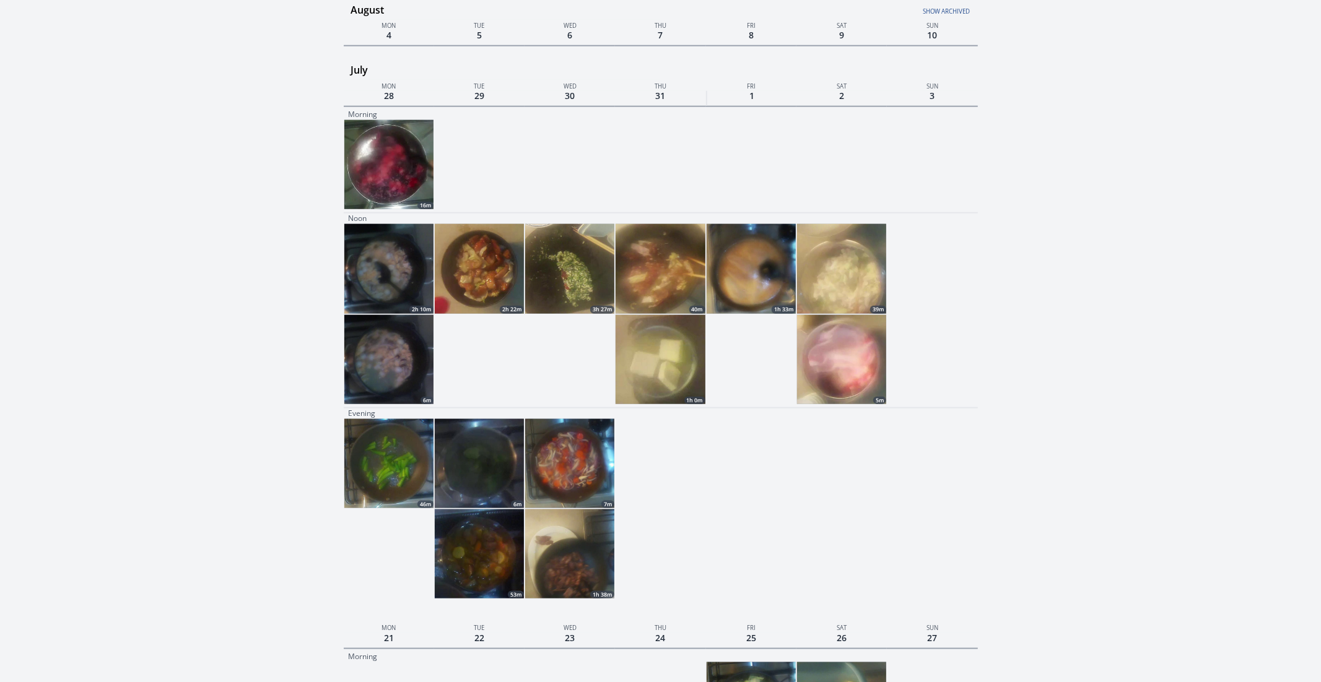
scroll to position [1063, 0]
click at [555, 579] on img at bounding box center [569, 553] width 89 height 89
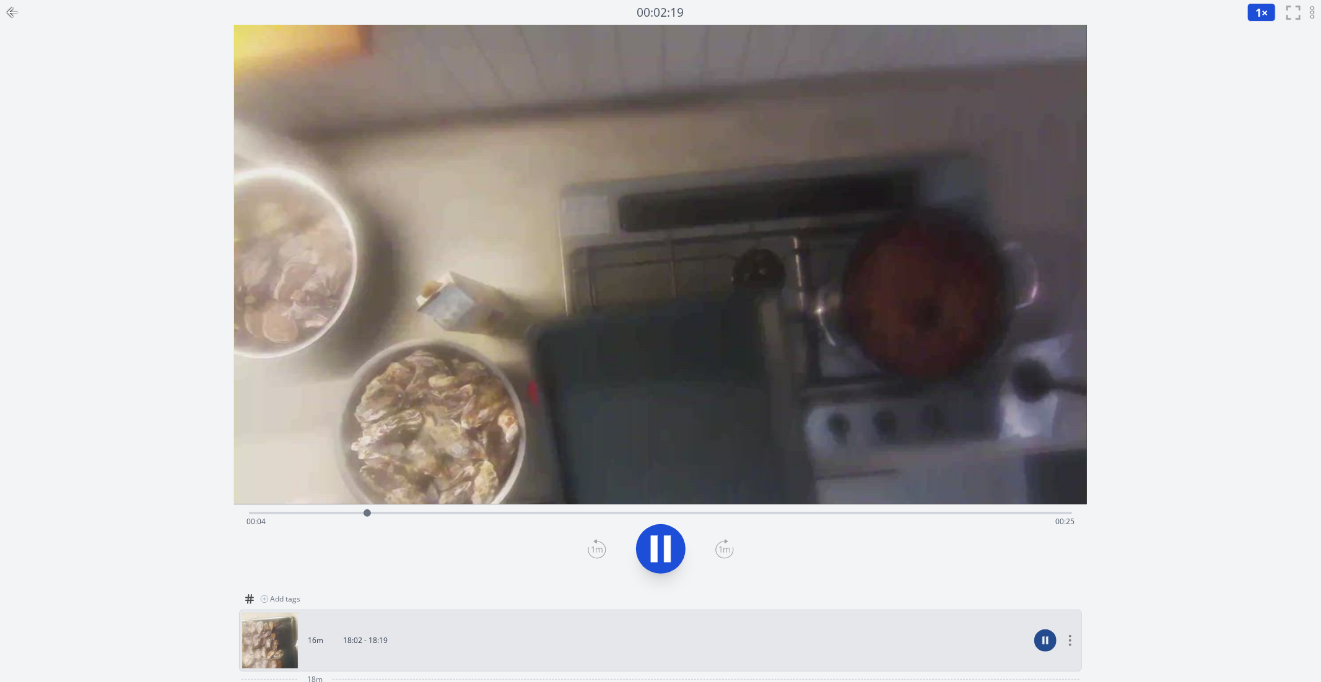
click at [7, 6] on icon at bounding box center [12, 12] width 15 height 15
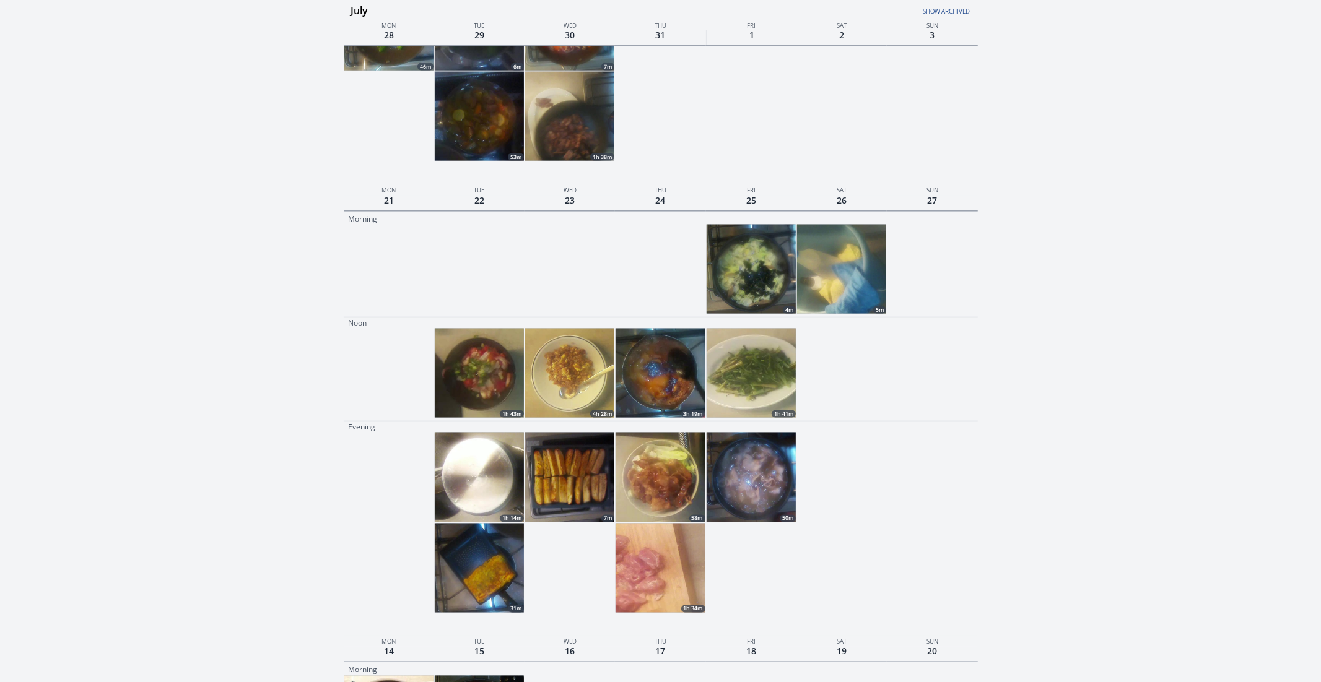
scroll to position [1865, 0]
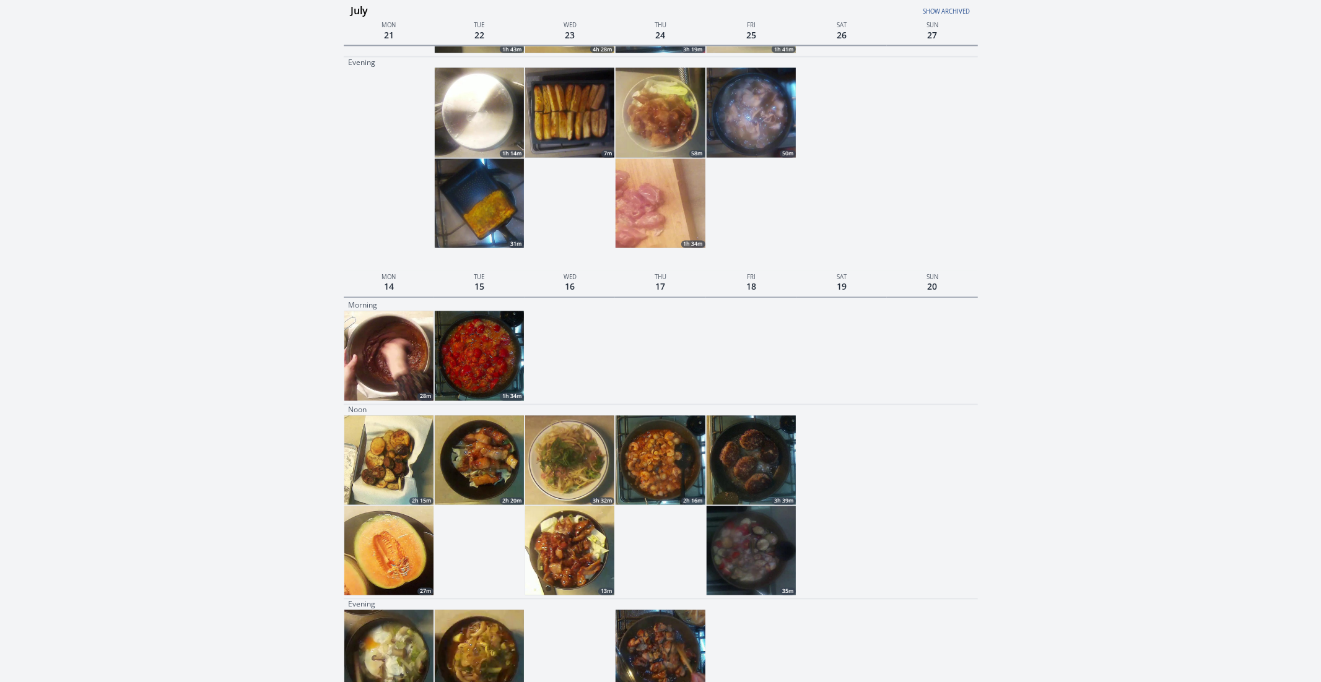
click at [662, 453] on img at bounding box center [659, 460] width 89 height 89
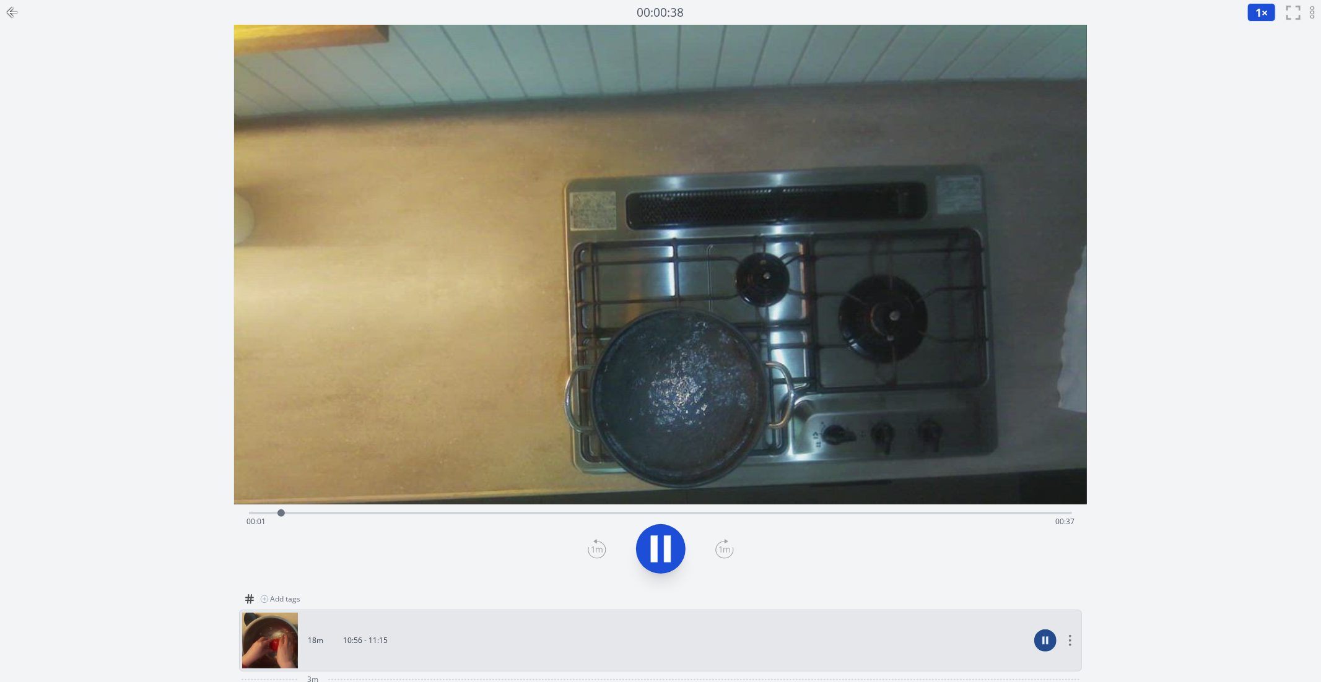
click at [19, 9] on icon at bounding box center [12, 12] width 15 height 15
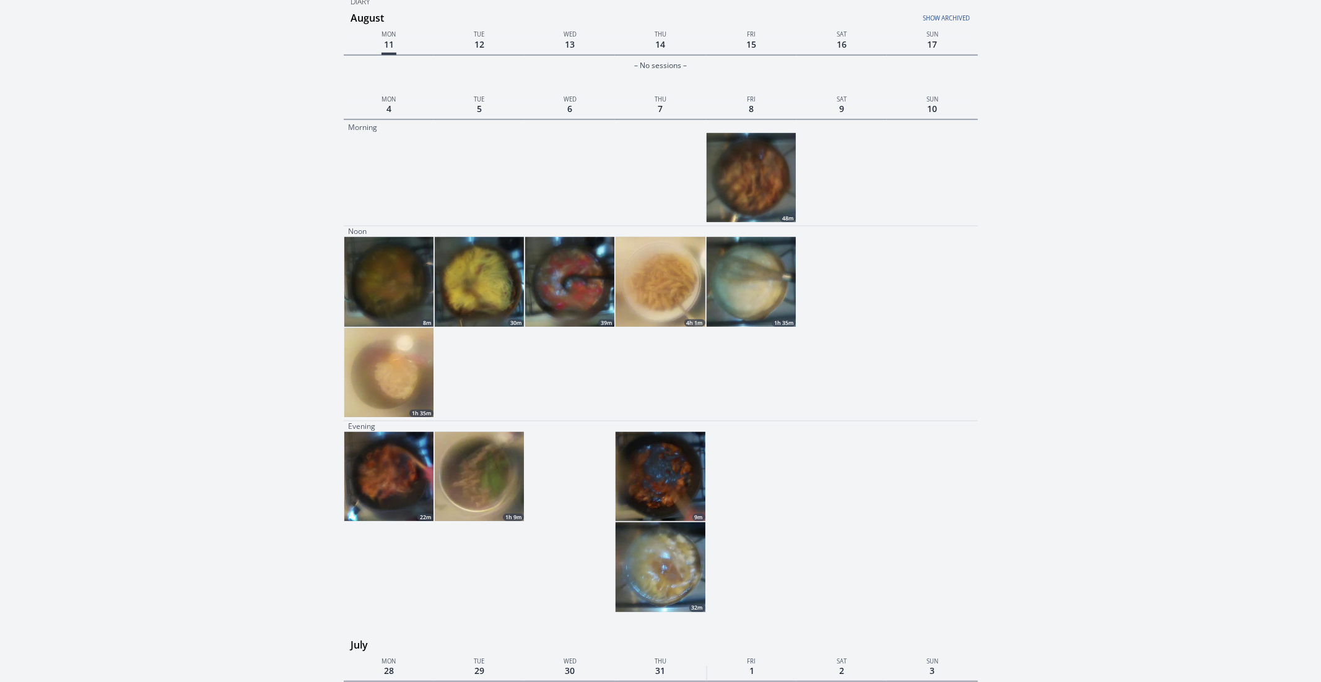
scroll to position [492, 0]
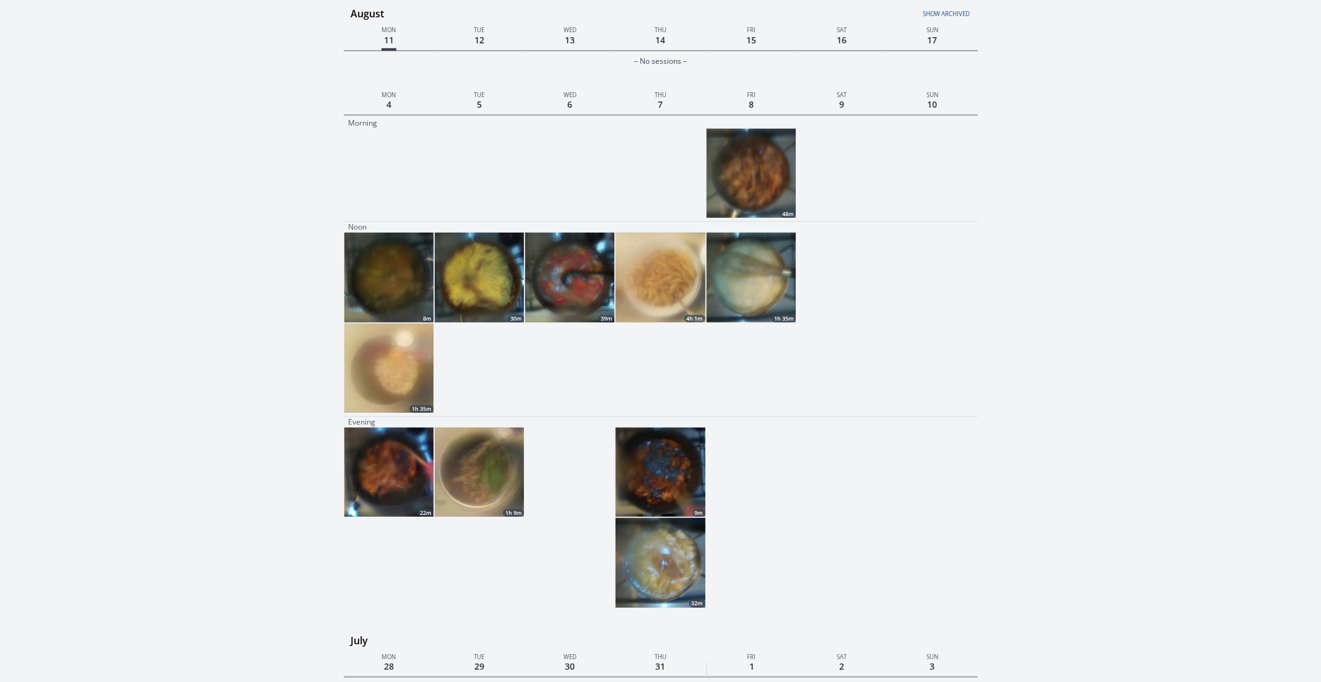
click at [740, 165] on img at bounding box center [750, 173] width 89 height 89
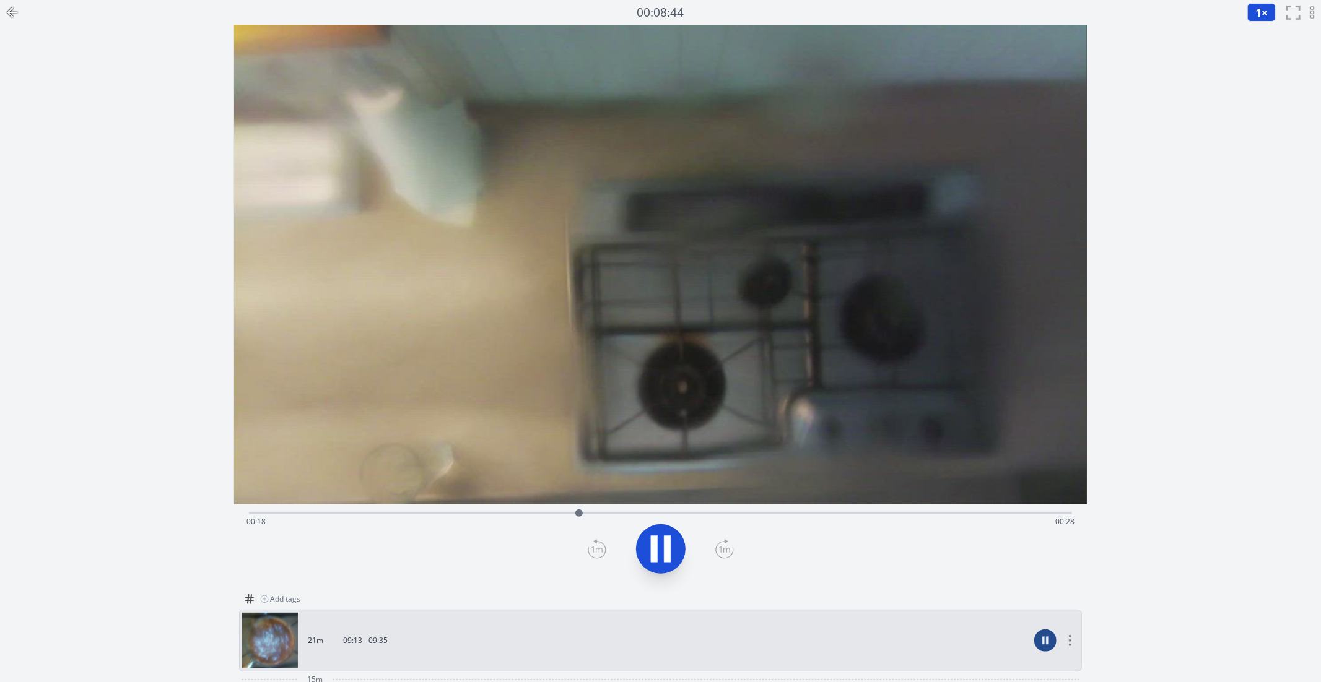
click at [1090, 316] on div "Discard Recording? You will not be able to recover this once discarded. Cancel …" at bounding box center [660, 464] width 1321 height 929
